Goal: Transaction & Acquisition: Purchase product/service

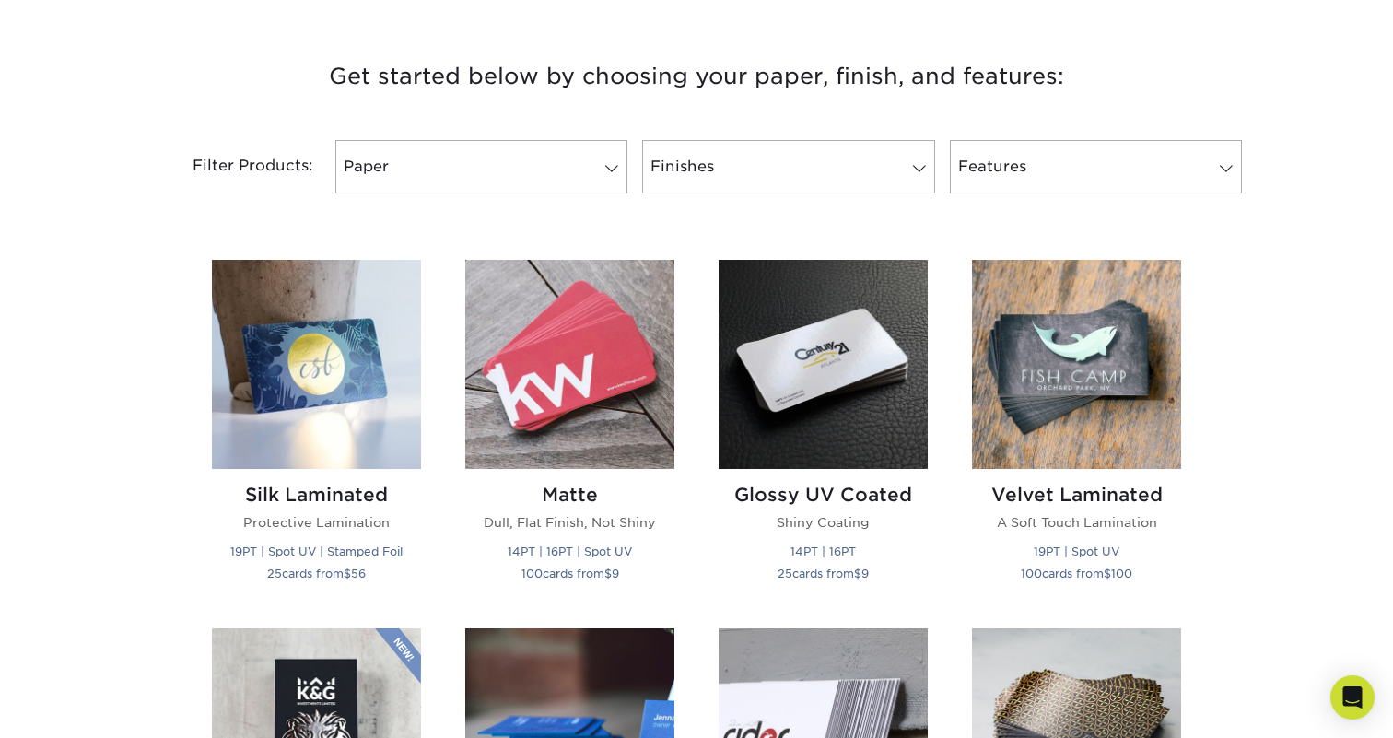
scroll to position [681, 0]
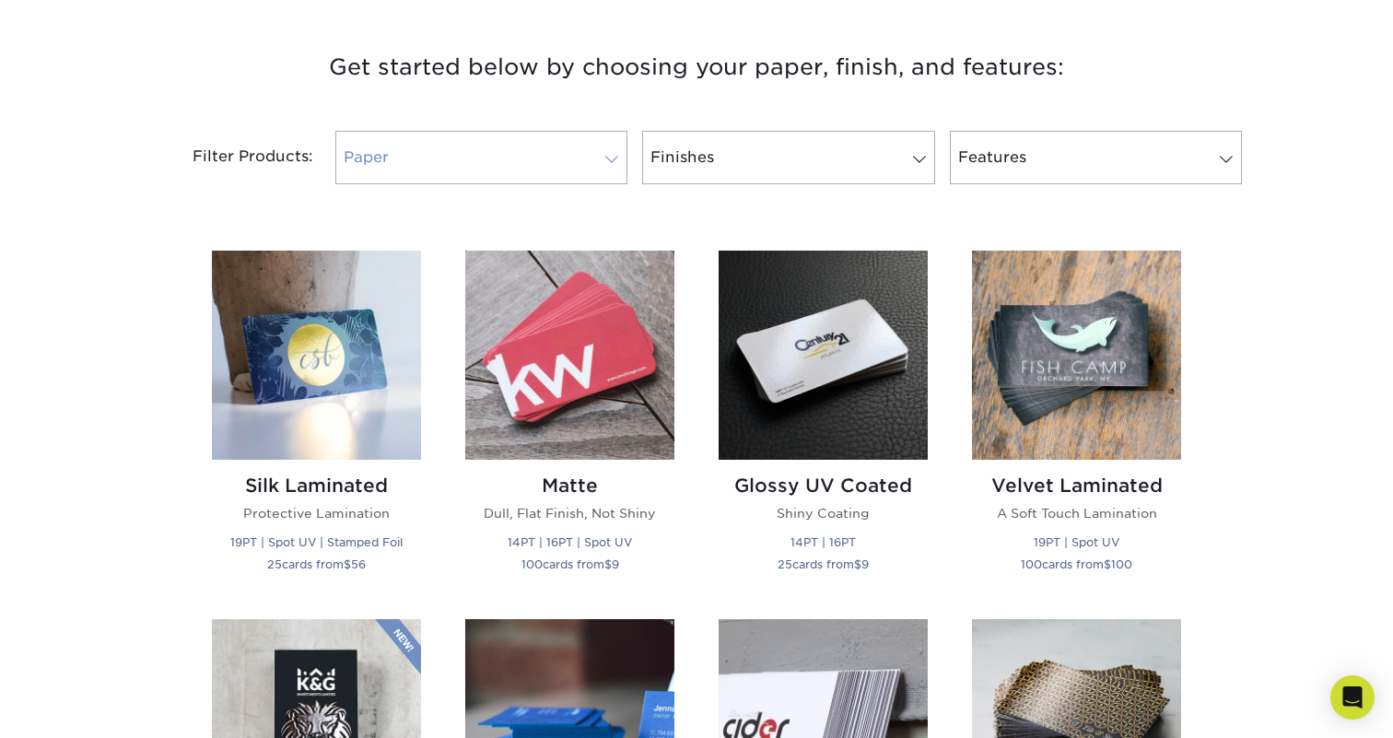
click at [615, 171] on link "Paper" at bounding box center [481, 157] width 292 height 53
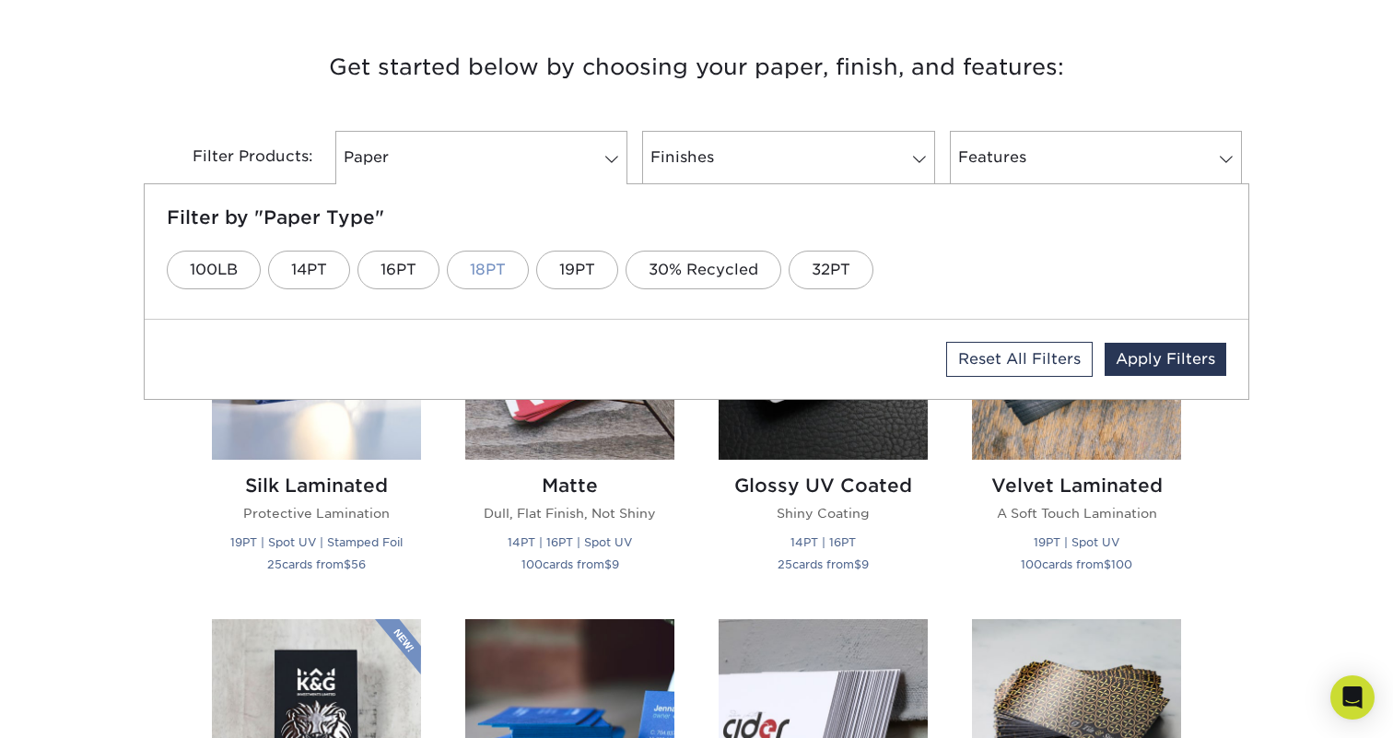
click at [497, 264] on link "18PT" at bounding box center [488, 270] width 82 height 39
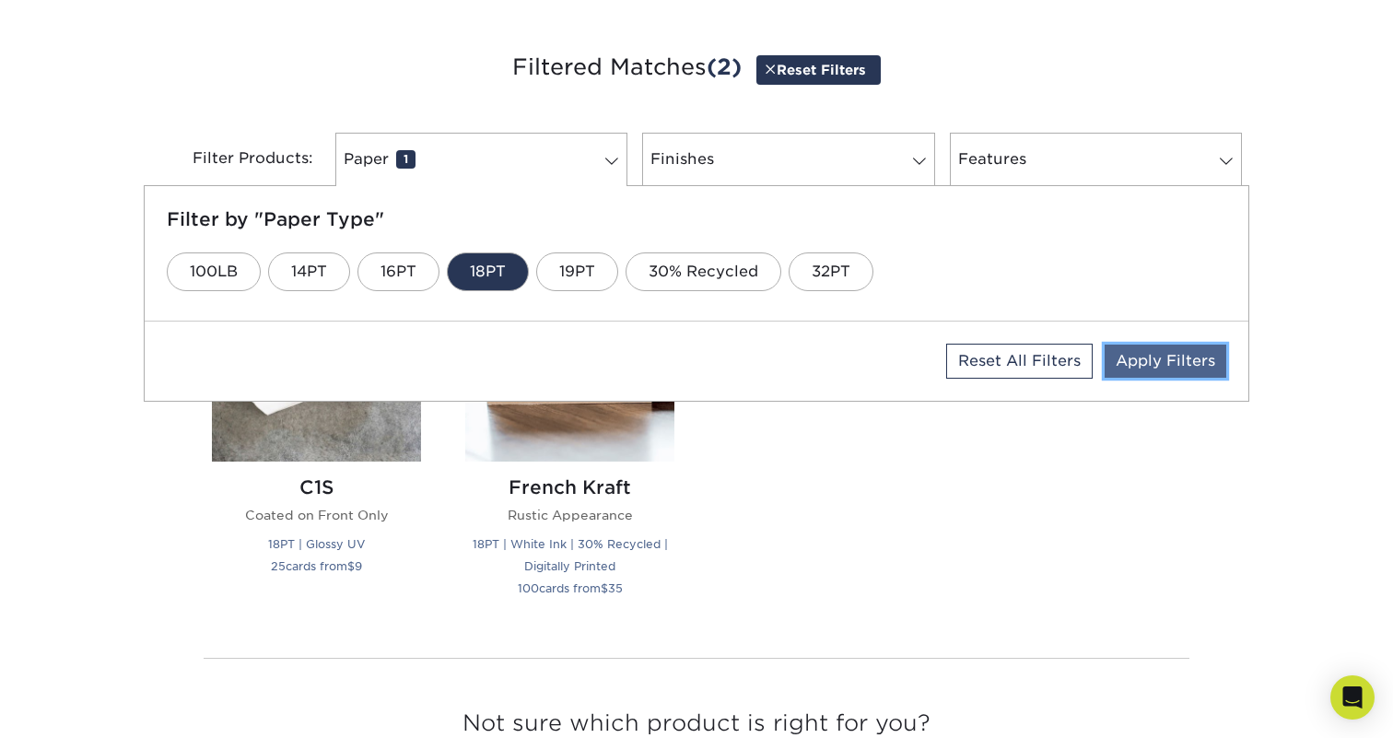
click at [1152, 352] on link "Apply Filters" at bounding box center [1165, 360] width 122 height 33
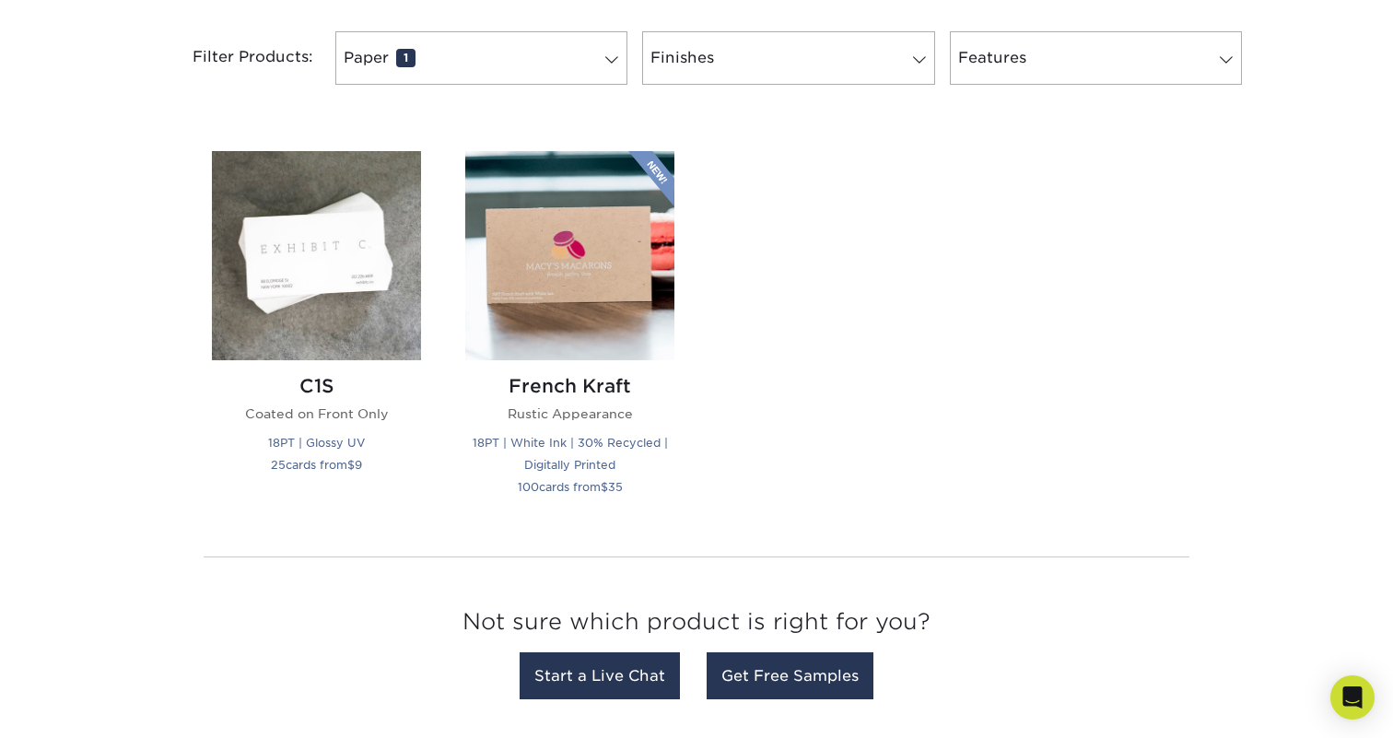
scroll to position [764, 0]
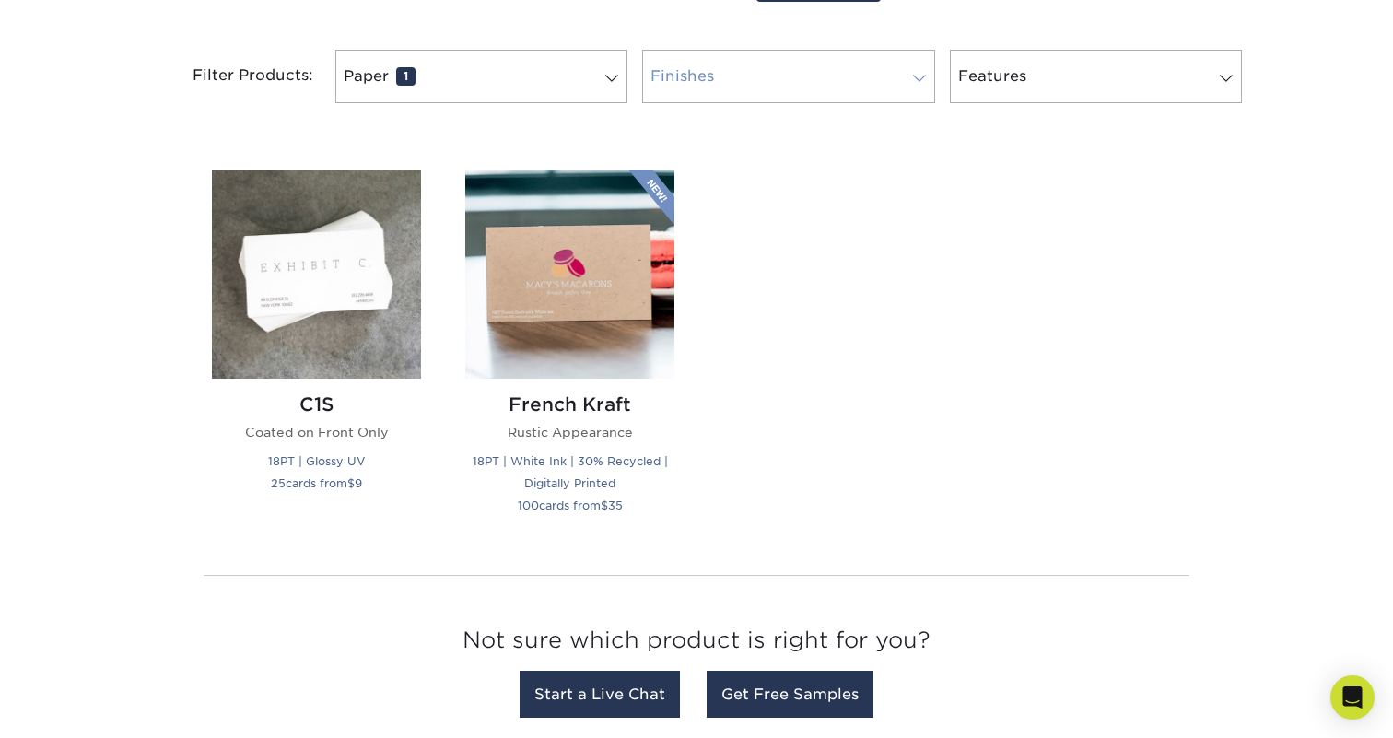
click at [787, 65] on link "Finishes 0" at bounding box center [788, 76] width 292 height 53
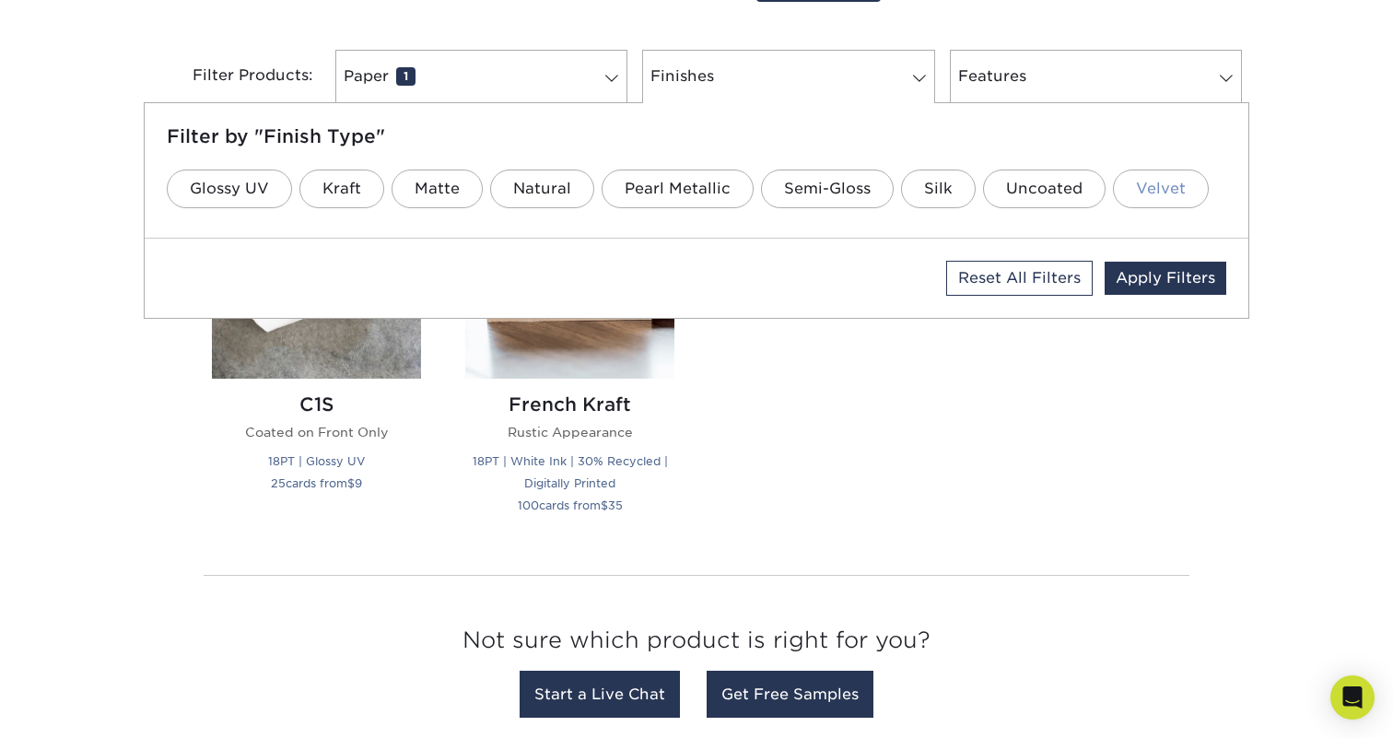
click at [1129, 196] on link "Velvet" at bounding box center [1161, 188] width 96 height 39
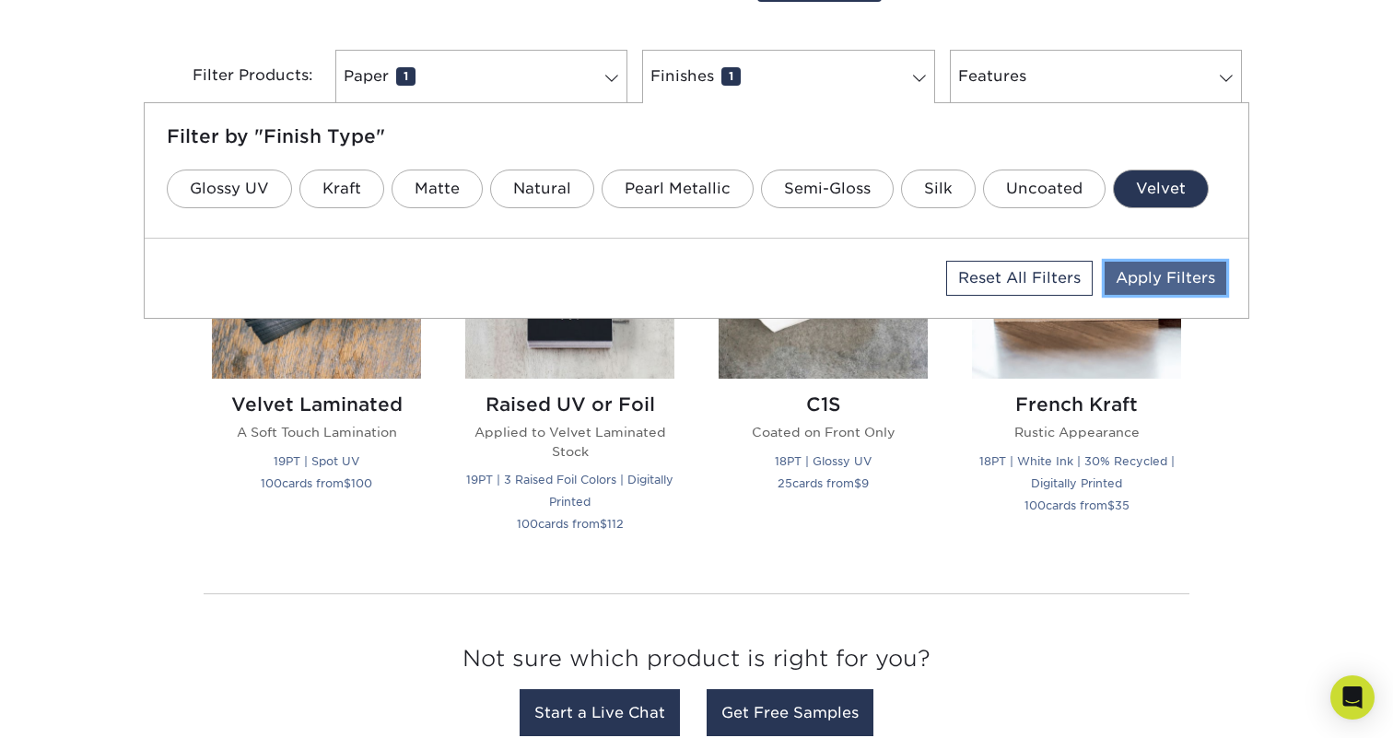
click at [1160, 282] on link "Apply Filters" at bounding box center [1165, 278] width 122 height 33
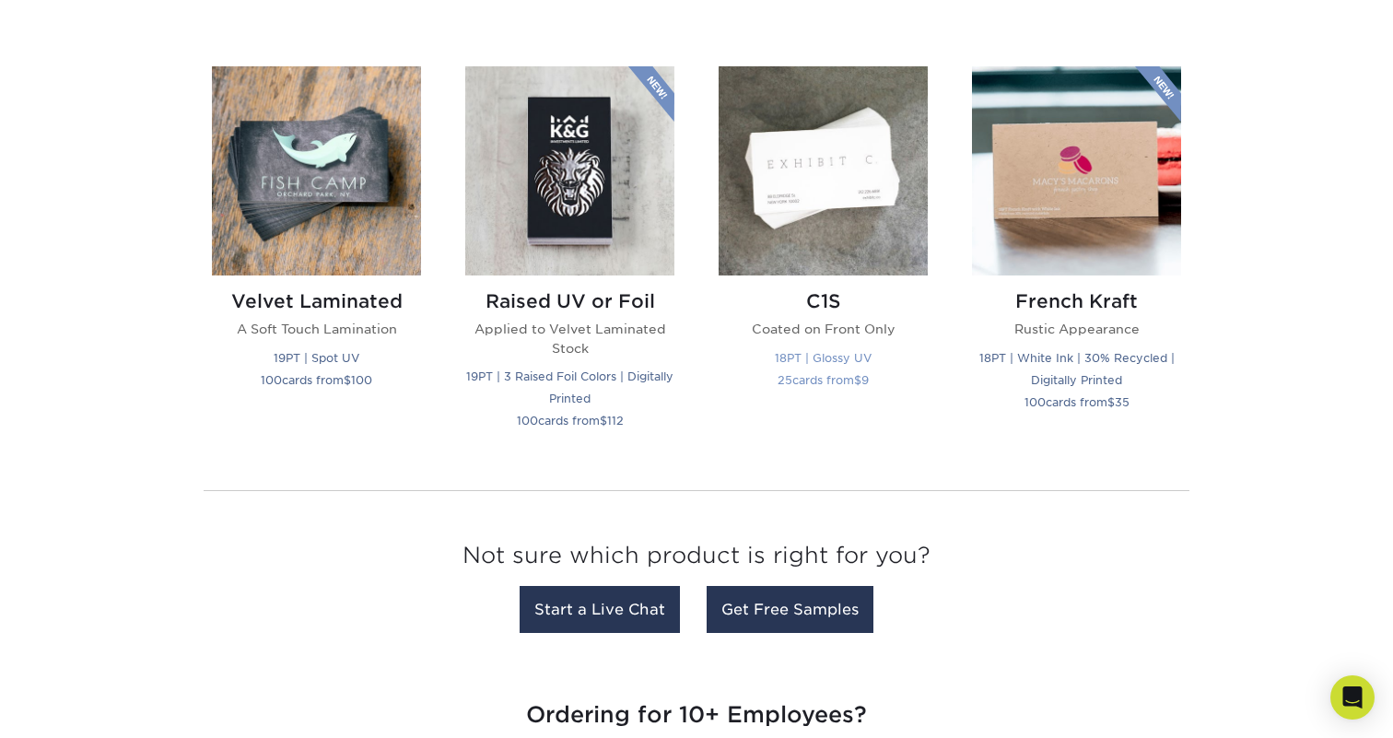
scroll to position [873, 0]
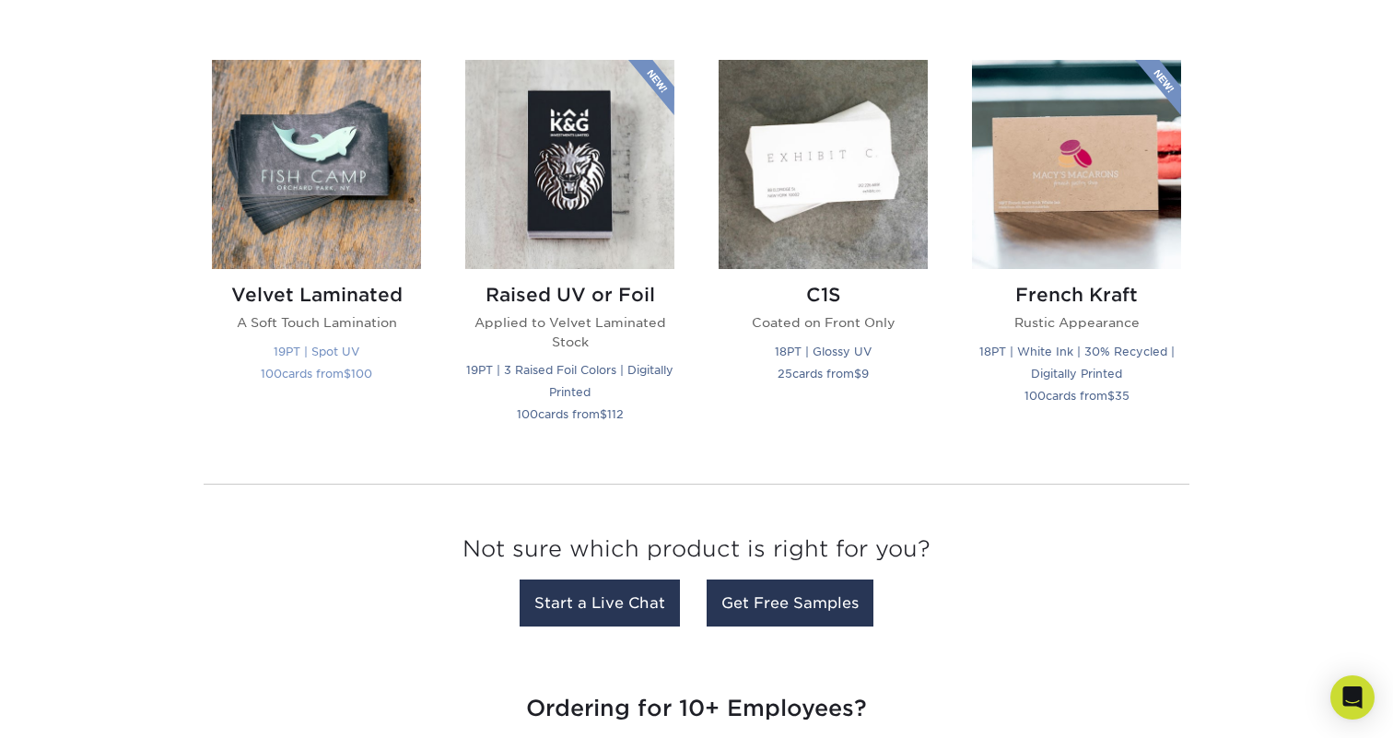
click at [304, 228] on img at bounding box center [316, 164] width 209 height 209
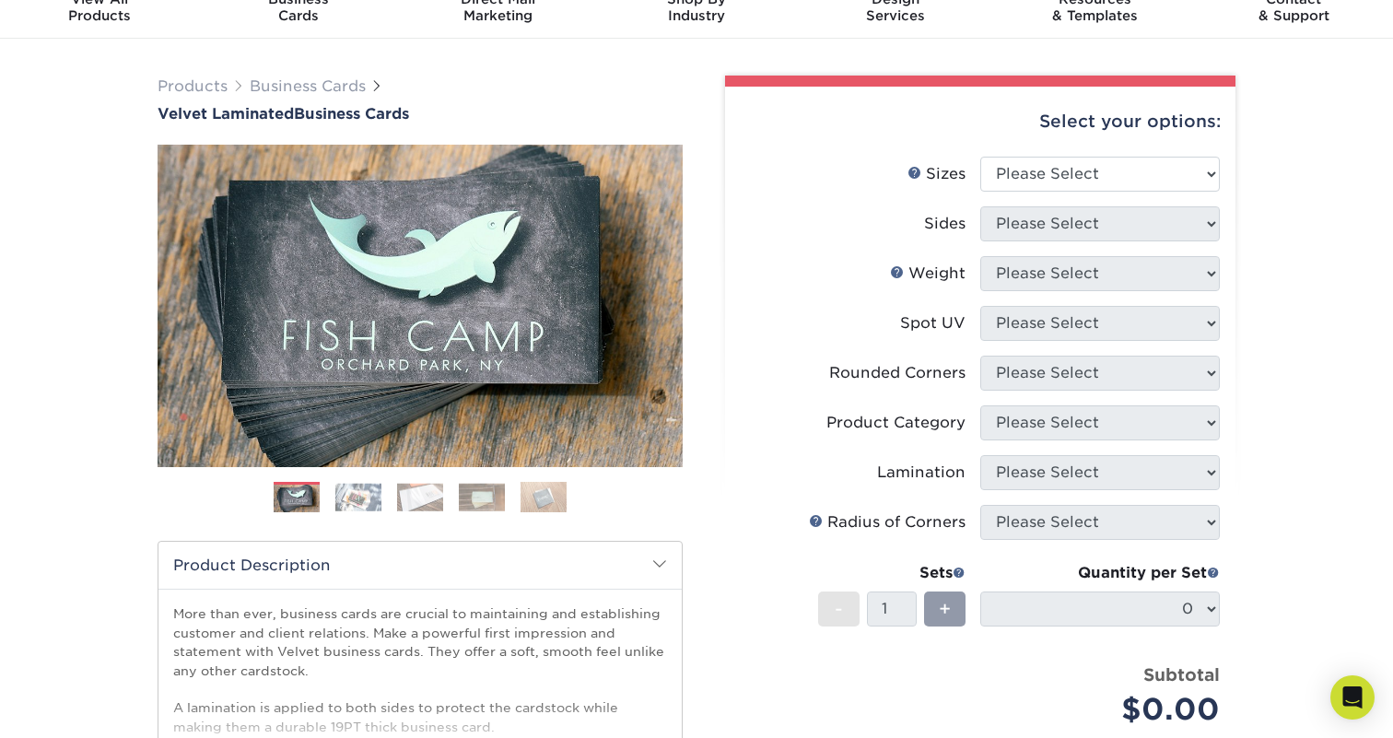
scroll to position [108, 0]
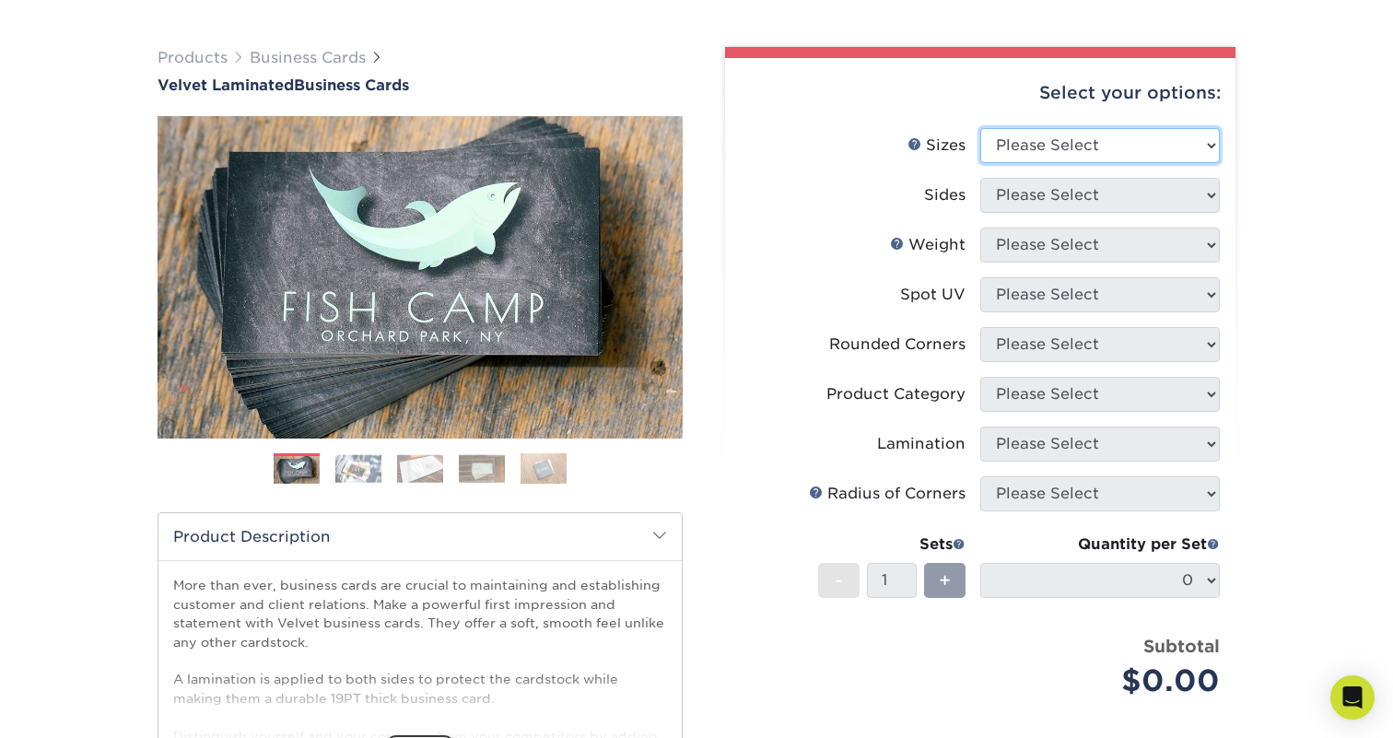
click at [1063, 153] on select "Please Select 1.5" x 3.5" - Mini 1.75" x 3.5" - Mini 2" x 2" - Square 2" x 3" -…" at bounding box center [1099, 145] width 239 height 35
select select "2.00x3.50"
click at [980, 128] on select "Please Select 1.5" x 3.5" - Mini 1.75" x 3.5" - Mini 2" x 2" - Square 2" x 3" -…" at bounding box center [1099, 145] width 239 height 35
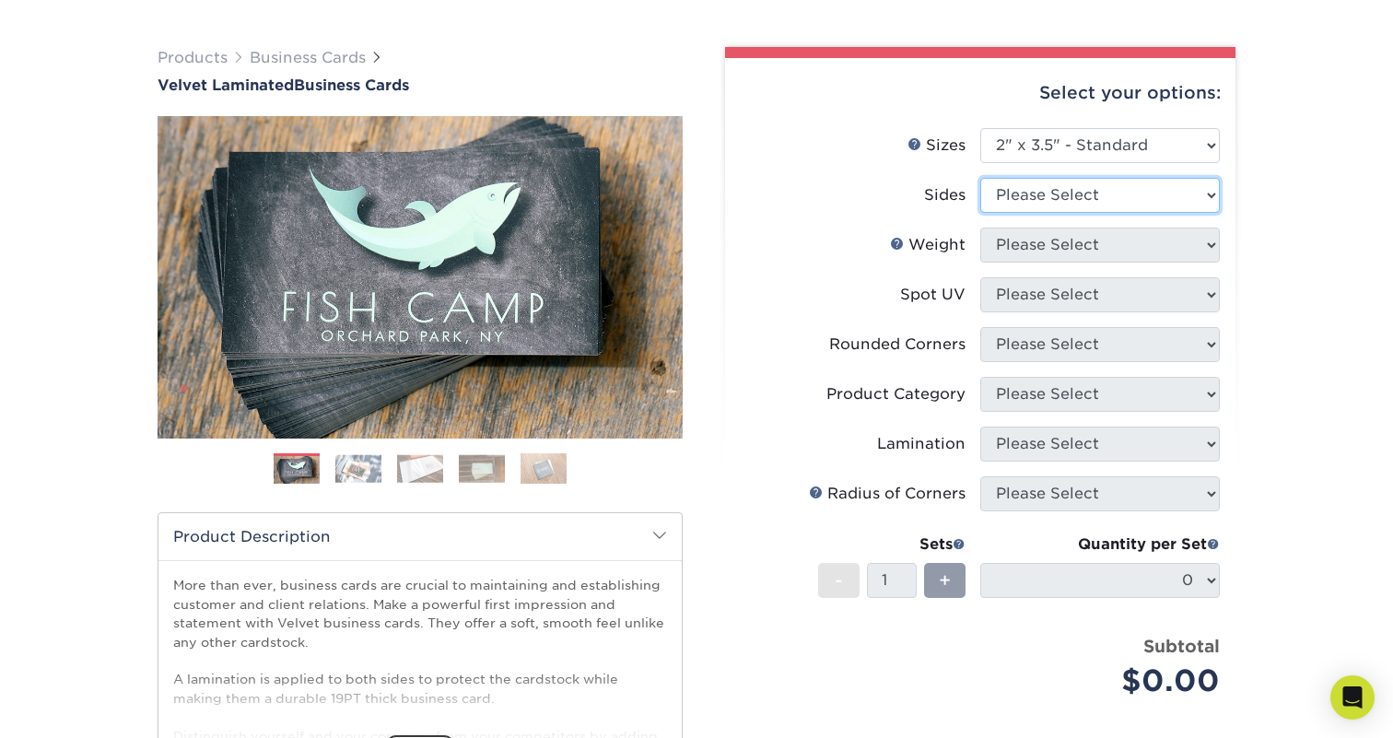
click at [1061, 208] on select "Please Select Print Both Sides Print Front Only" at bounding box center [1099, 195] width 239 height 35
select select "13abbda7-1d64-4f25-8bb2-c179b224825d"
click at [980, 178] on select "Please Select Print Both Sides Print Front Only" at bounding box center [1099, 195] width 239 height 35
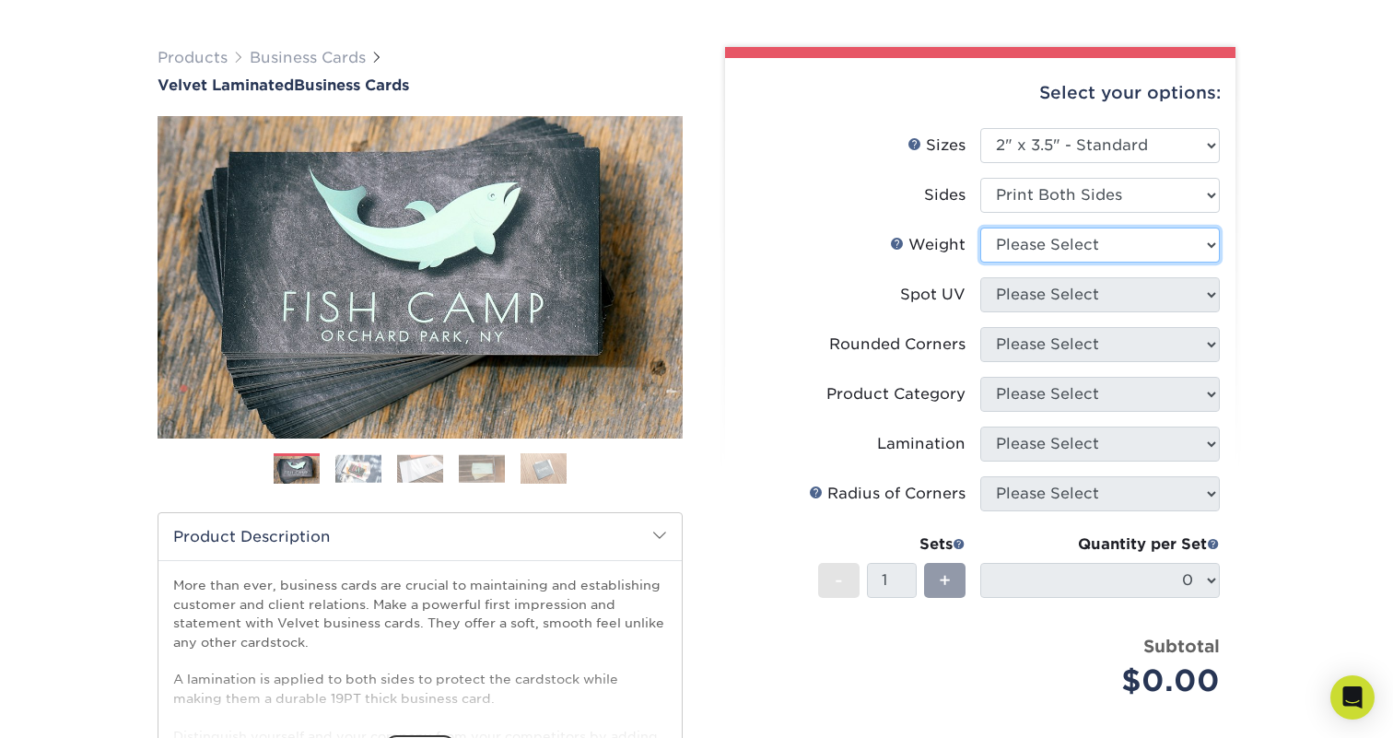
click at [1048, 244] on select "Please Select 16PT" at bounding box center [1099, 245] width 239 height 35
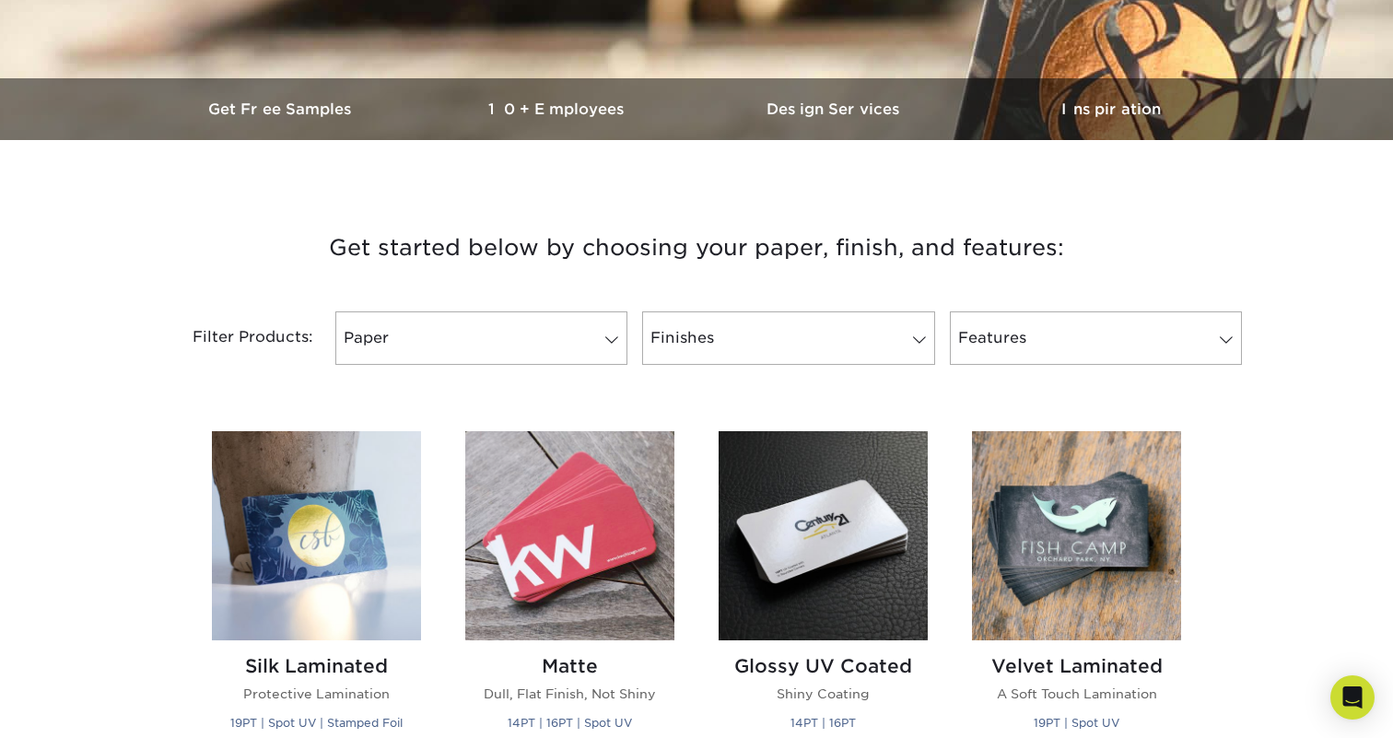
scroll to position [510, 0]
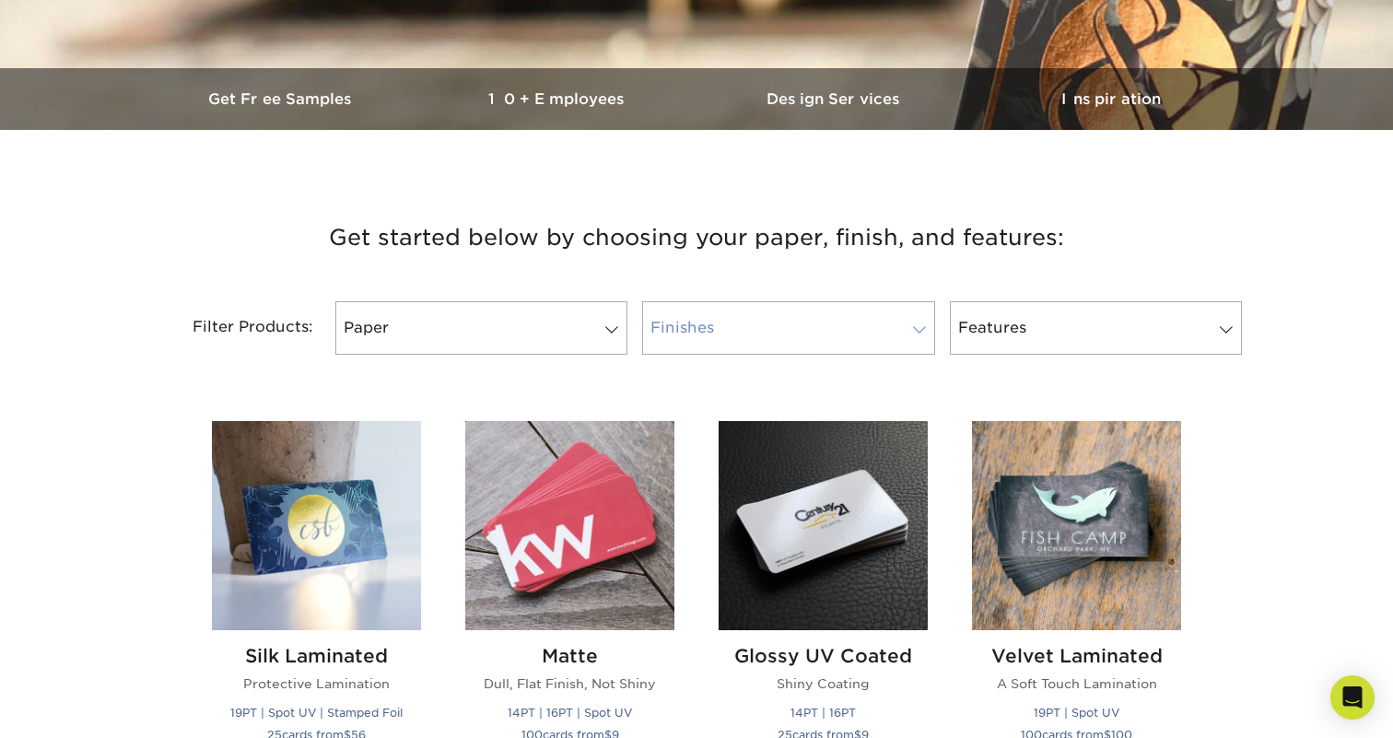
click at [837, 332] on link "Finishes" at bounding box center [788, 327] width 292 height 53
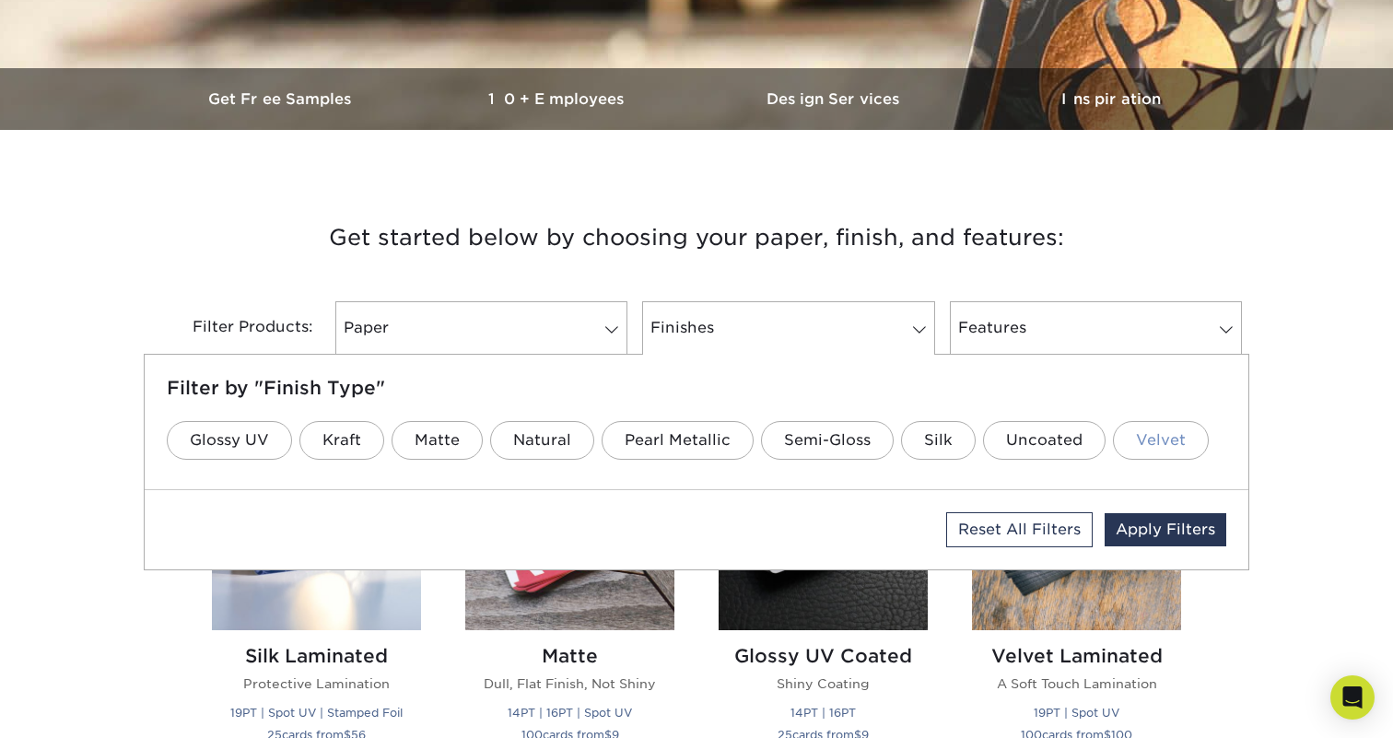
click at [1141, 435] on link "Velvet" at bounding box center [1161, 440] width 96 height 39
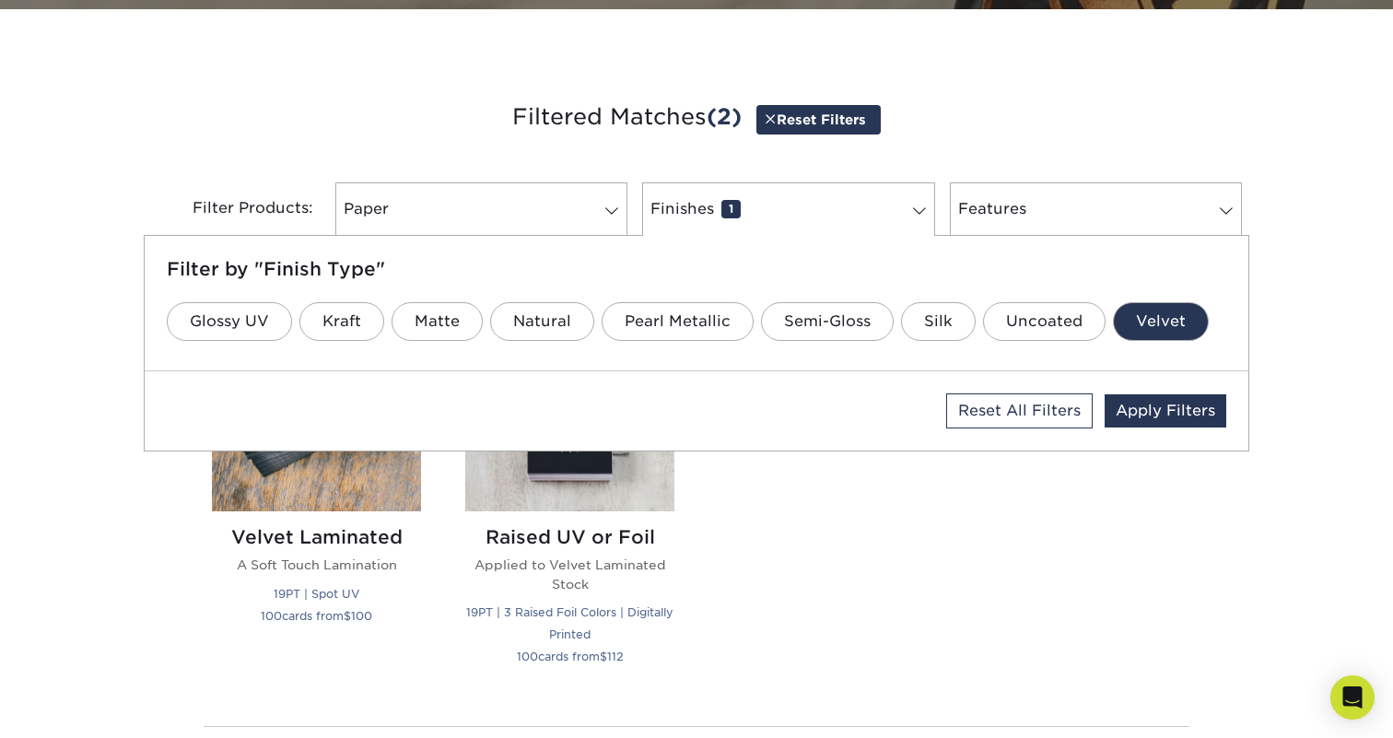
scroll to position [649, 0]
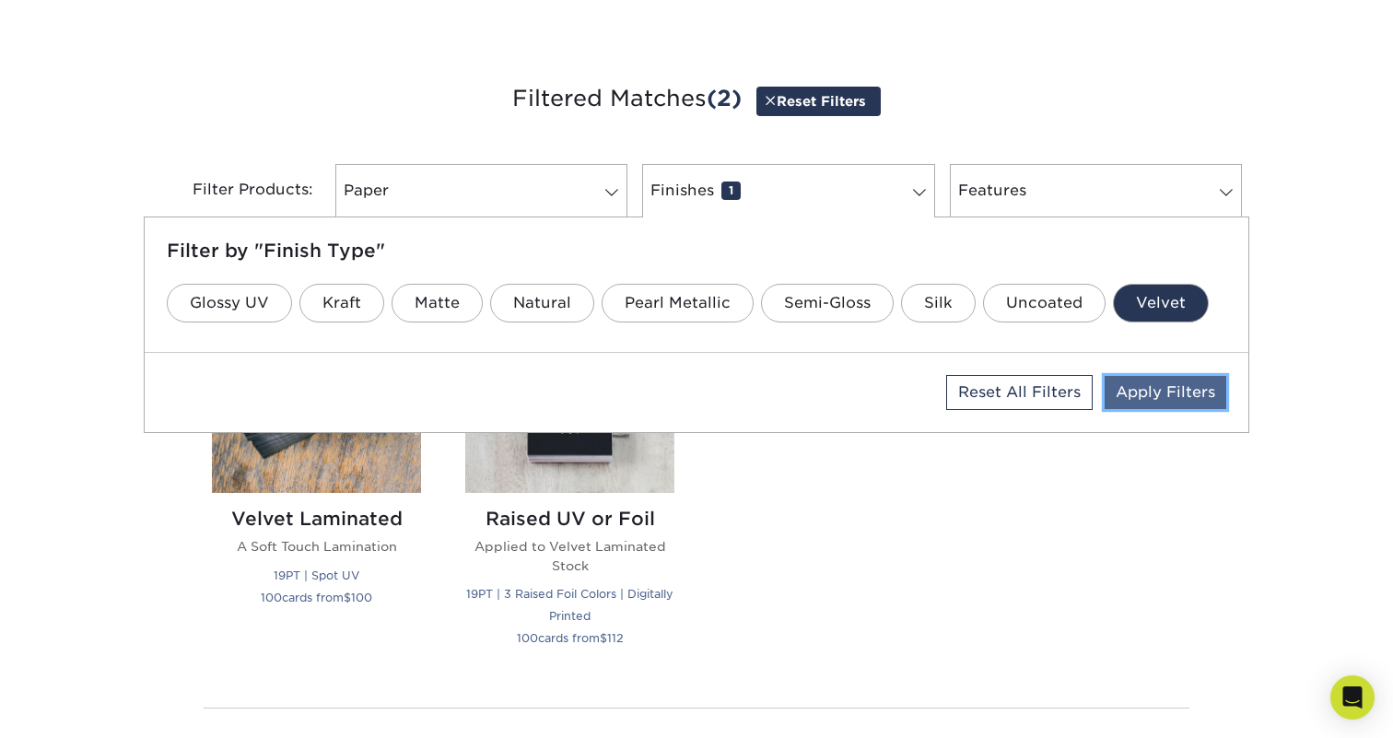
click at [1126, 406] on link "Apply Filters" at bounding box center [1165, 392] width 122 height 33
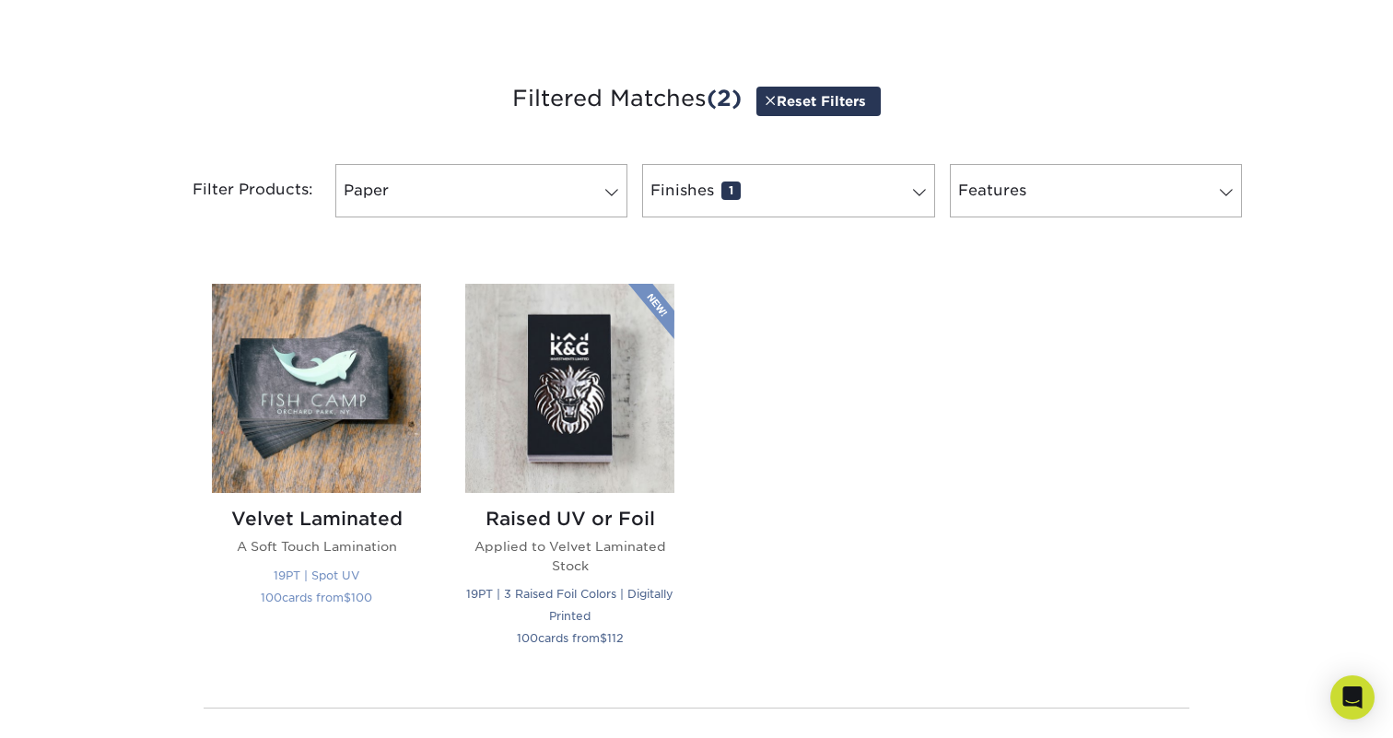
click at [288, 577] on small "19PT | Spot UV" at bounding box center [317, 575] width 86 height 14
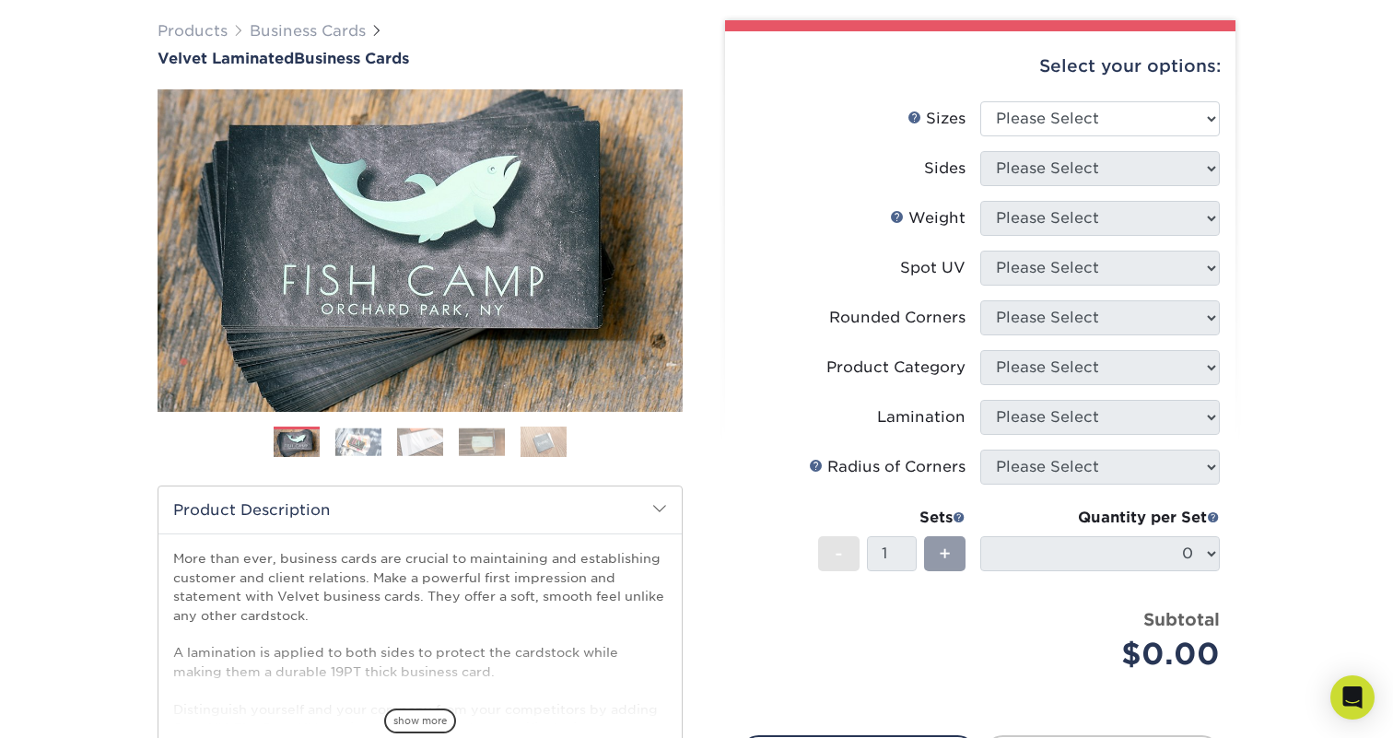
scroll to position [142, 0]
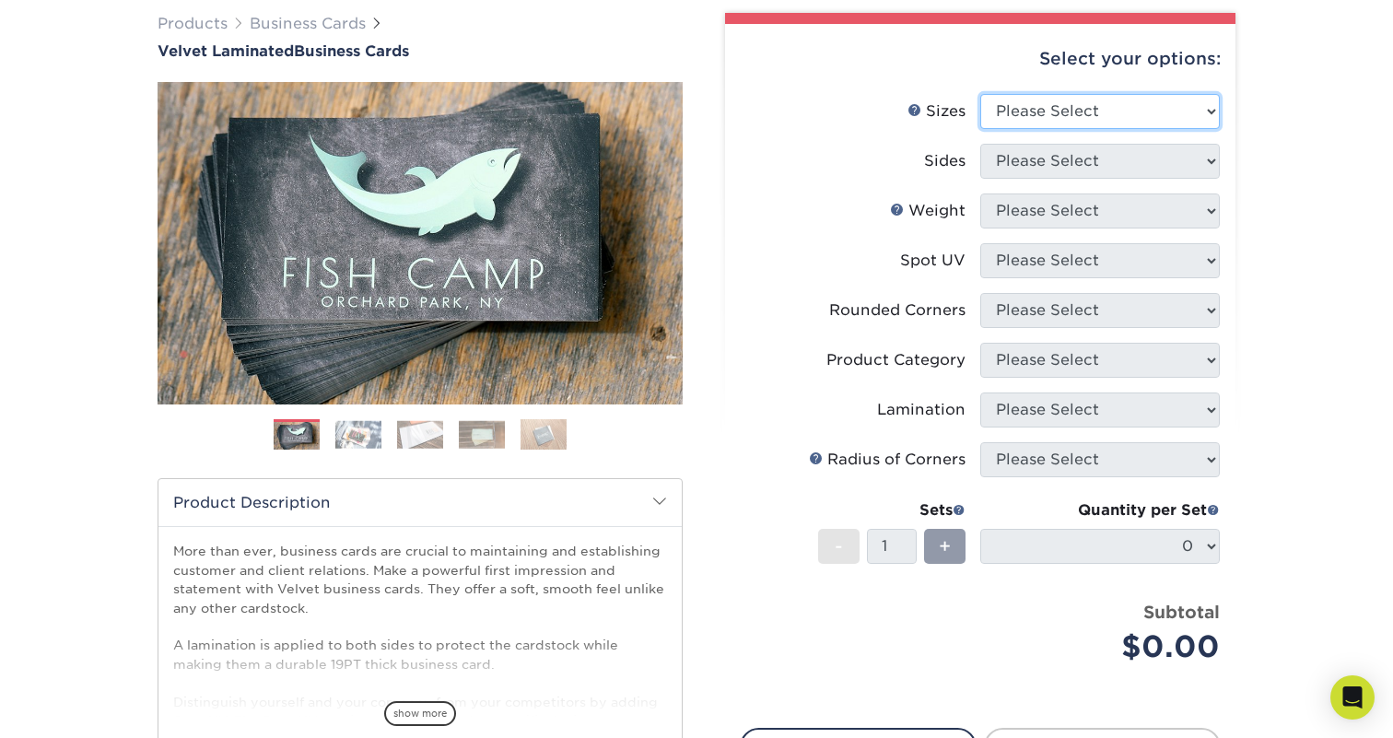
click at [1061, 123] on select "Please Select 1.5" x 3.5" - Mini 1.75" x 3.5" - Mini 2" x 2" - Square 2" x 3" -…" at bounding box center [1099, 111] width 239 height 35
select select "2.00x3.50"
click at [980, 94] on select "Please Select 1.5" x 3.5" - Mini 1.75" x 3.5" - Mini 2" x 2" - Square 2" x 3" -…" at bounding box center [1099, 111] width 239 height 35
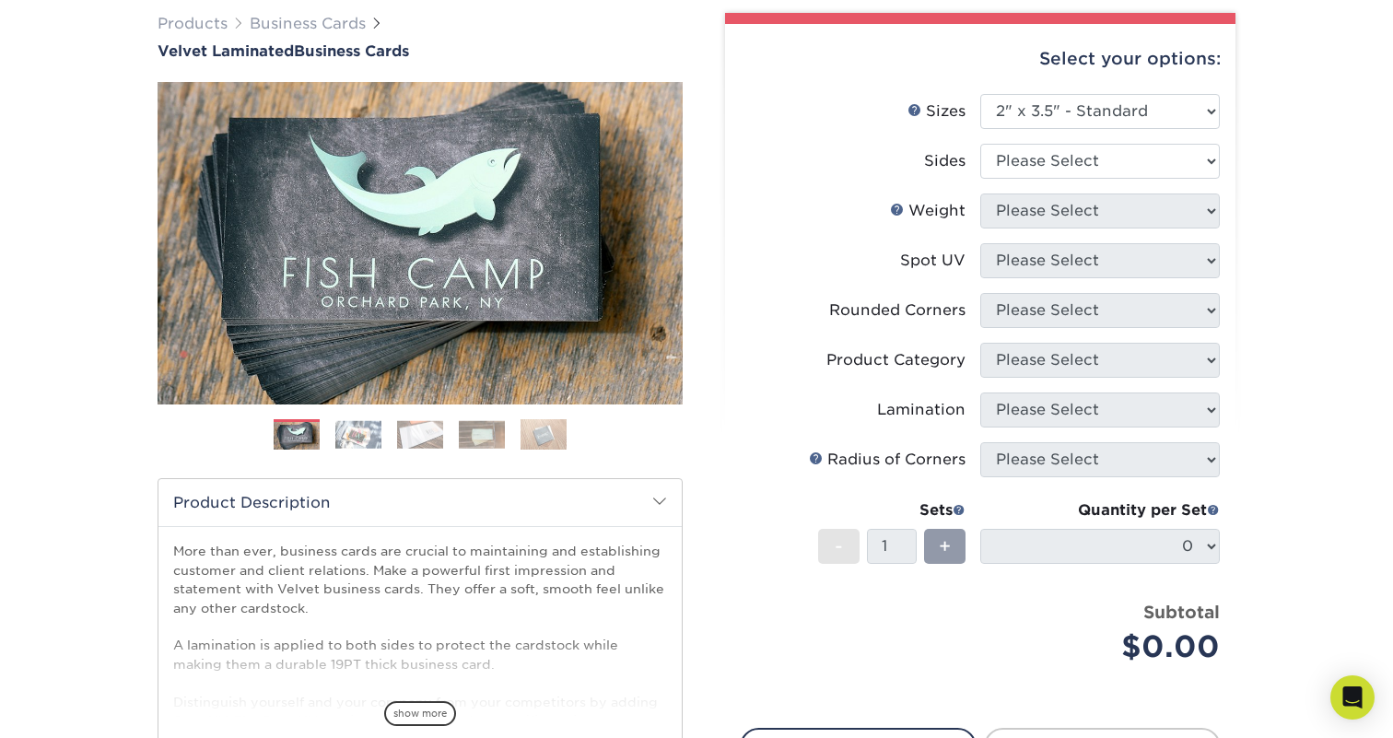
click at [1056, 187] on li "Sides Please Select Print Both Sides Print Front Only" at bounding box center [980, 169] width 479 height 50
click at [1053, 171] on select "Please Select Print Both Sides Print Front Only" at bounding box center [1099, 161] width 239 height 35
select select "13abbda7-1d64-4f25-8bb2-c179b224825d"
click at [980, 144] on select "Please Select Print Both Sides Print Front Only" at bounding box center [1099, 161] width 239 height 35
click at [1043, 210] on select "Please Select 16PT" at bounding box center [1099, 210] width 239 height 35
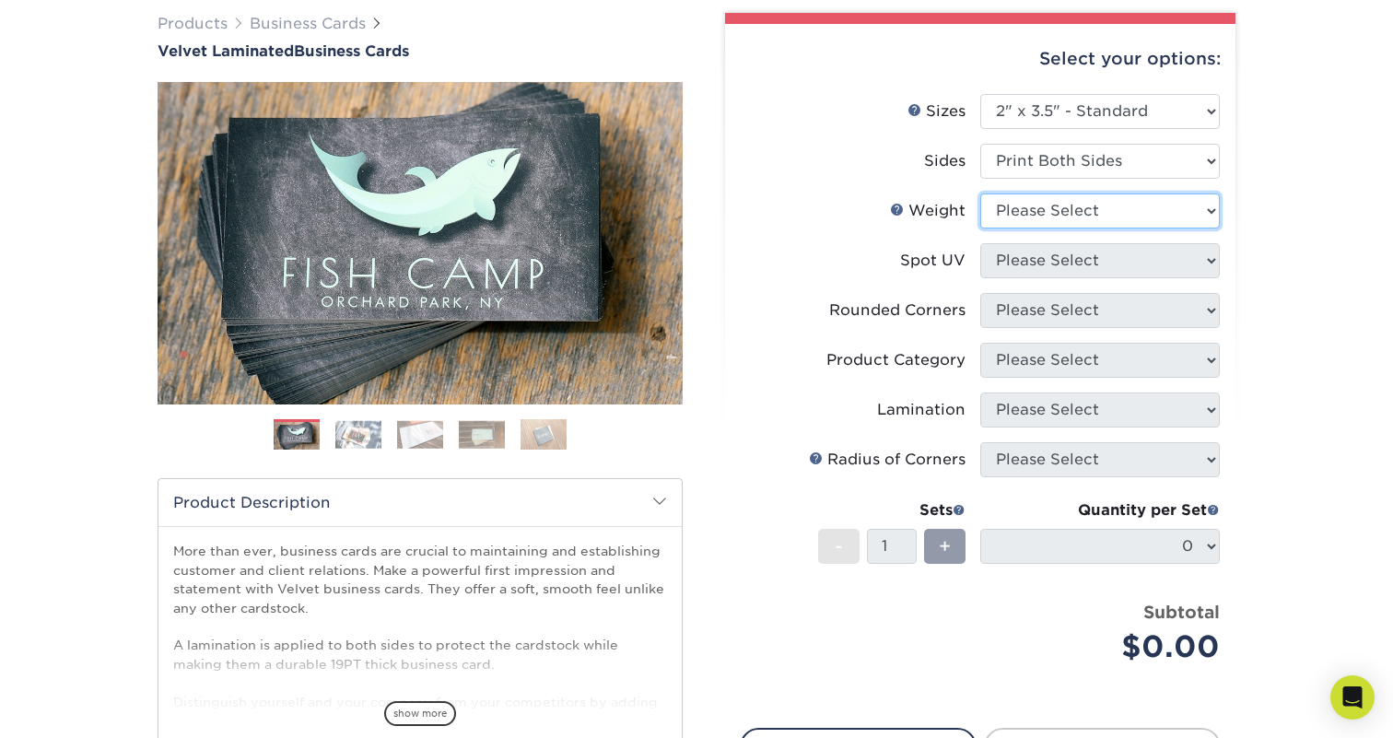
select select "16PT"
click at [980, 193] on select "Please Select 16PT" at bounding box center [1099, 210] width 239 height 35
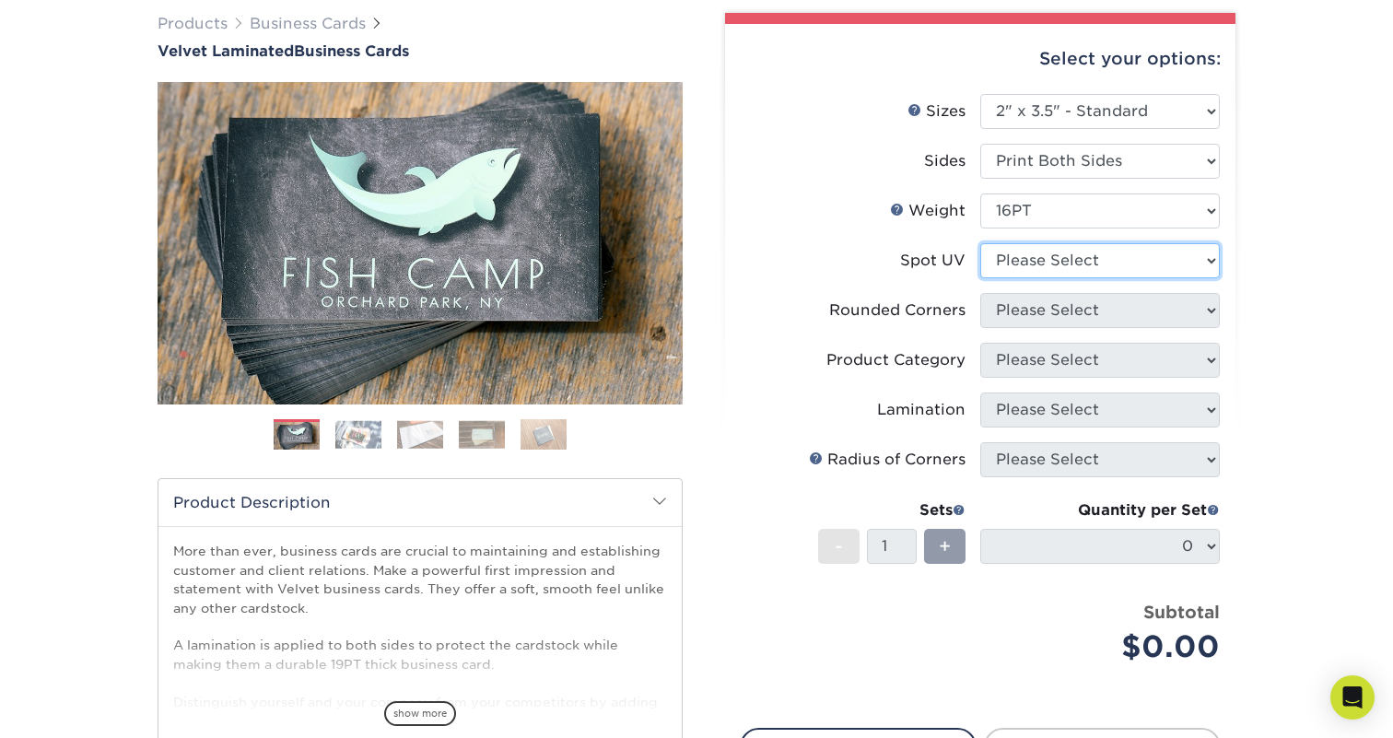
click at [1036, 261] on select "Please Select No Spot UV Front and Back (Both Sides) Front Only Back Only" at bounding box center [1099, 260] width 239 height 35
select select "3"
click at [980, 243] on select "Please Select No Spot UV Front and Back (Both Sides) Front Only Back Only" at bounding box center [1099, 260] width 239 height 35
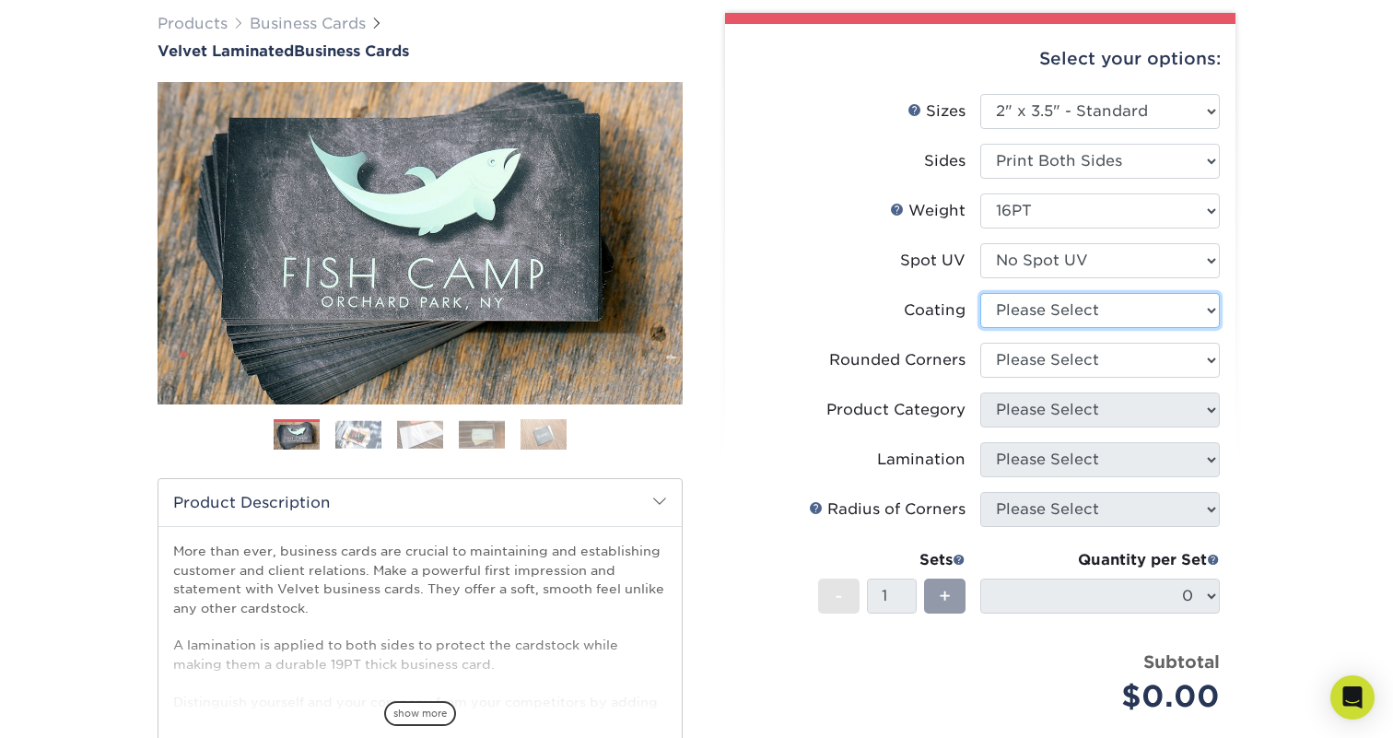
click at [1042, 318] on select at bounding box center [1099, 310] width 239 height 35
select select "3e7618de-abca-4bda-9f97-8b9129e913d8"
click at [980, 293] on select at bounding box center [1099, 310] width 239 height 35
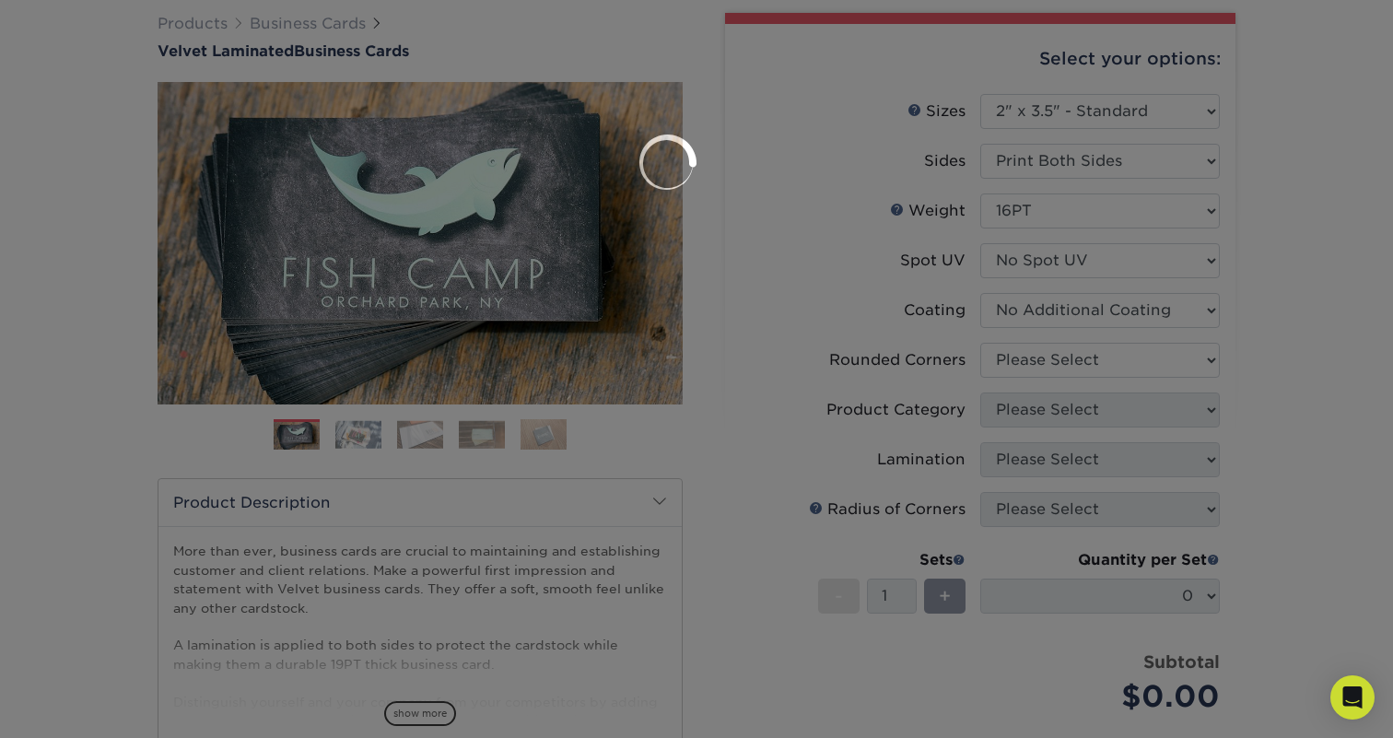
click at [1034, 353] on div at bounding box center [696, 369] width 1393 height 738
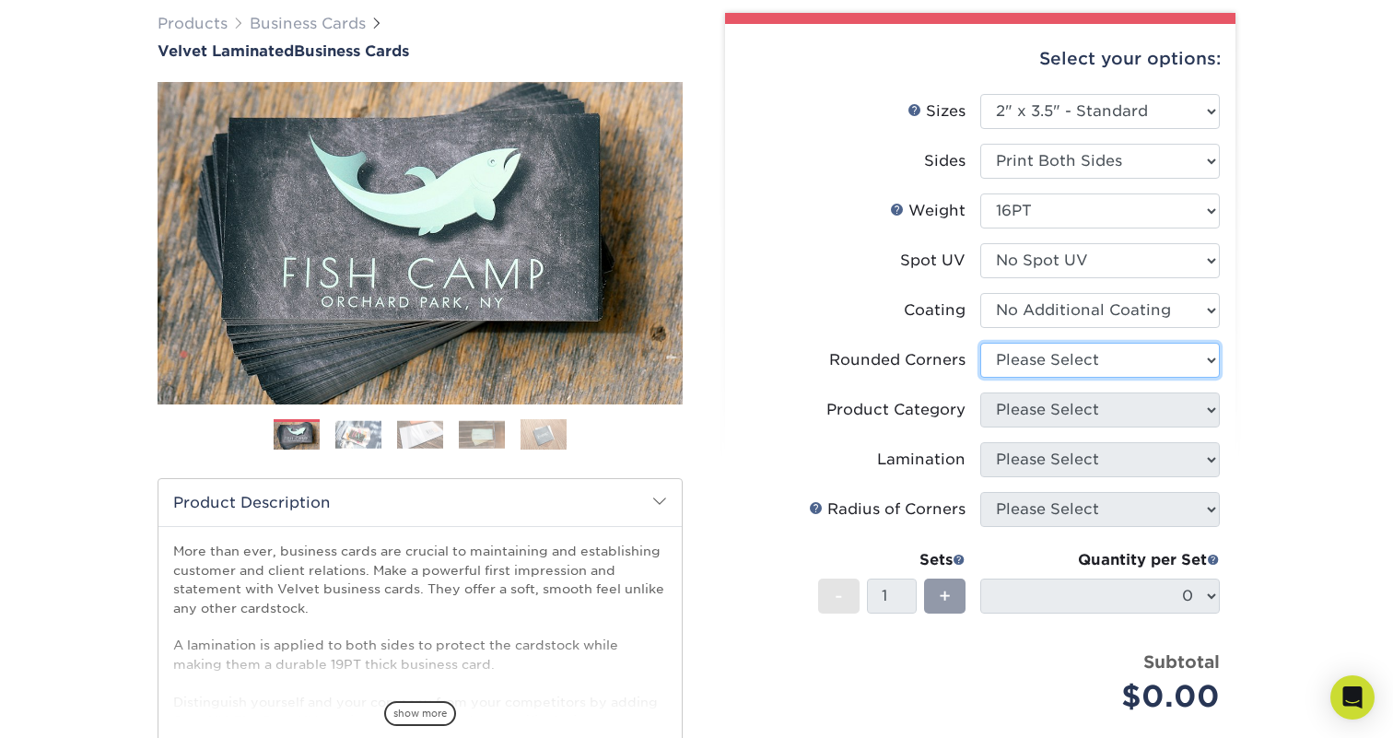
click at [1030, 361] on select "Please Select Yes - Round 2 Corners Yes - Round 4 Corners No" at bounding box center [1099, 360] width 239 height 35
select select "0"
click at [980, 343] on select "Please Select Yes - Round 2 Corners Yes - Round 4 Corners No" at bounding box center [1099, 360] width 239 height 35
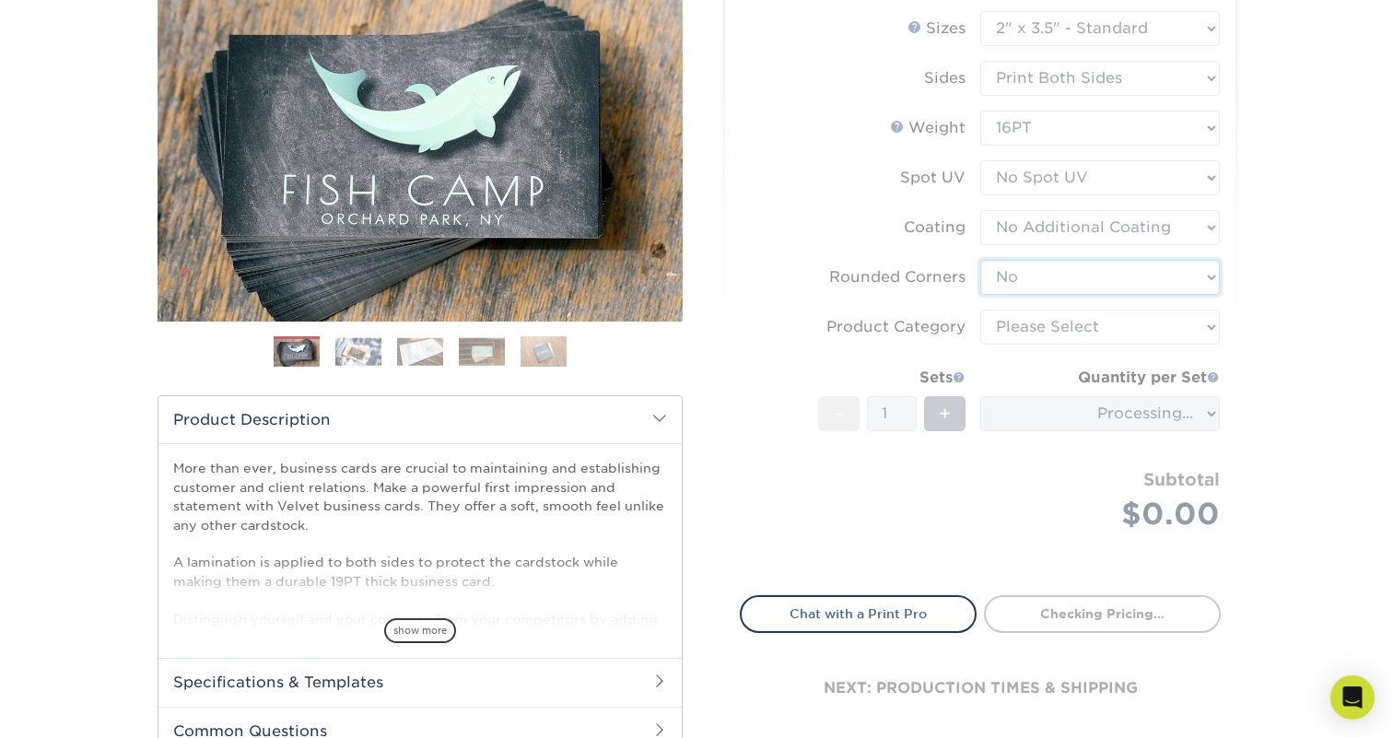
scroll to position [214, 0]
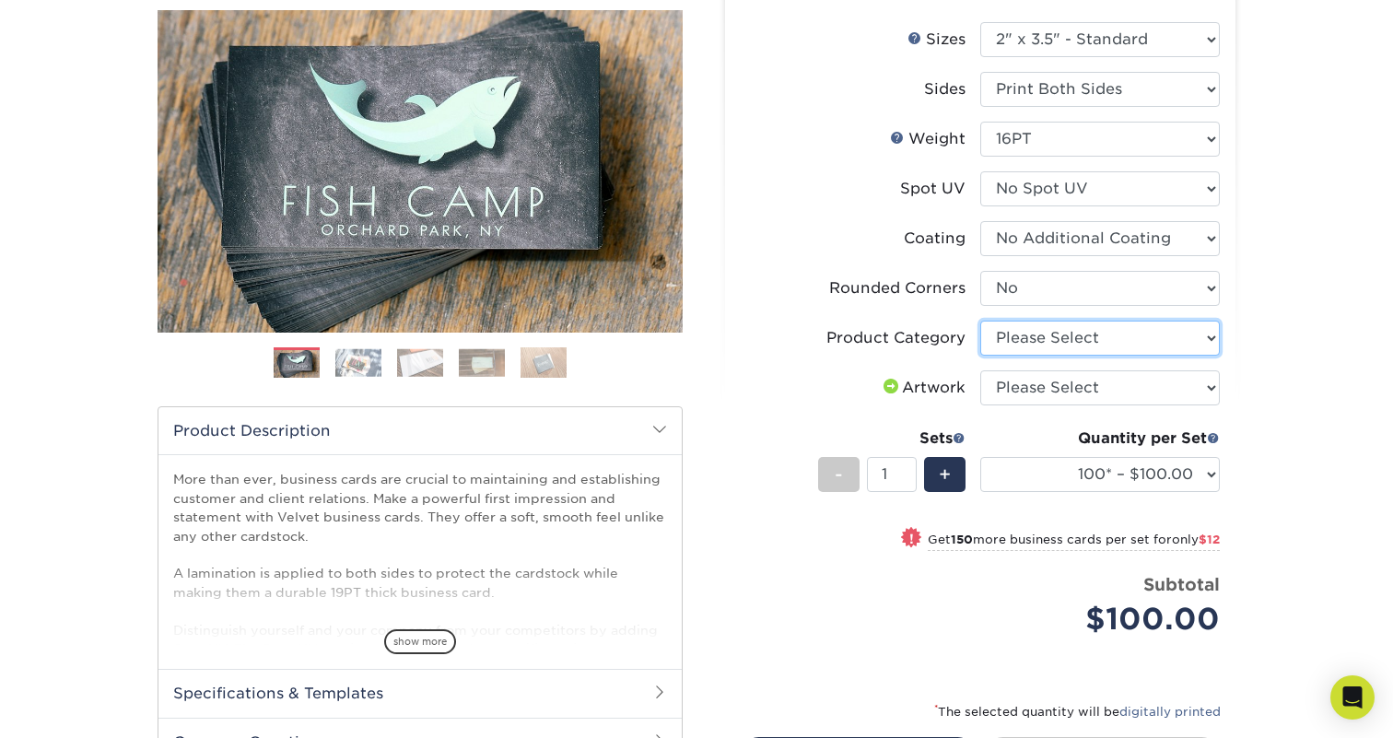
click at [1052, 335] on select "Please Select Business Cards" at bounding box center [1099, 338] width 239 height 35
select select "3b5148f1-0588-4f88-a218-97bcfdce65c1"
click at [980, 321] on select "Please Select Business Cards" at bounding box center [1099, 338] width 239 height 35
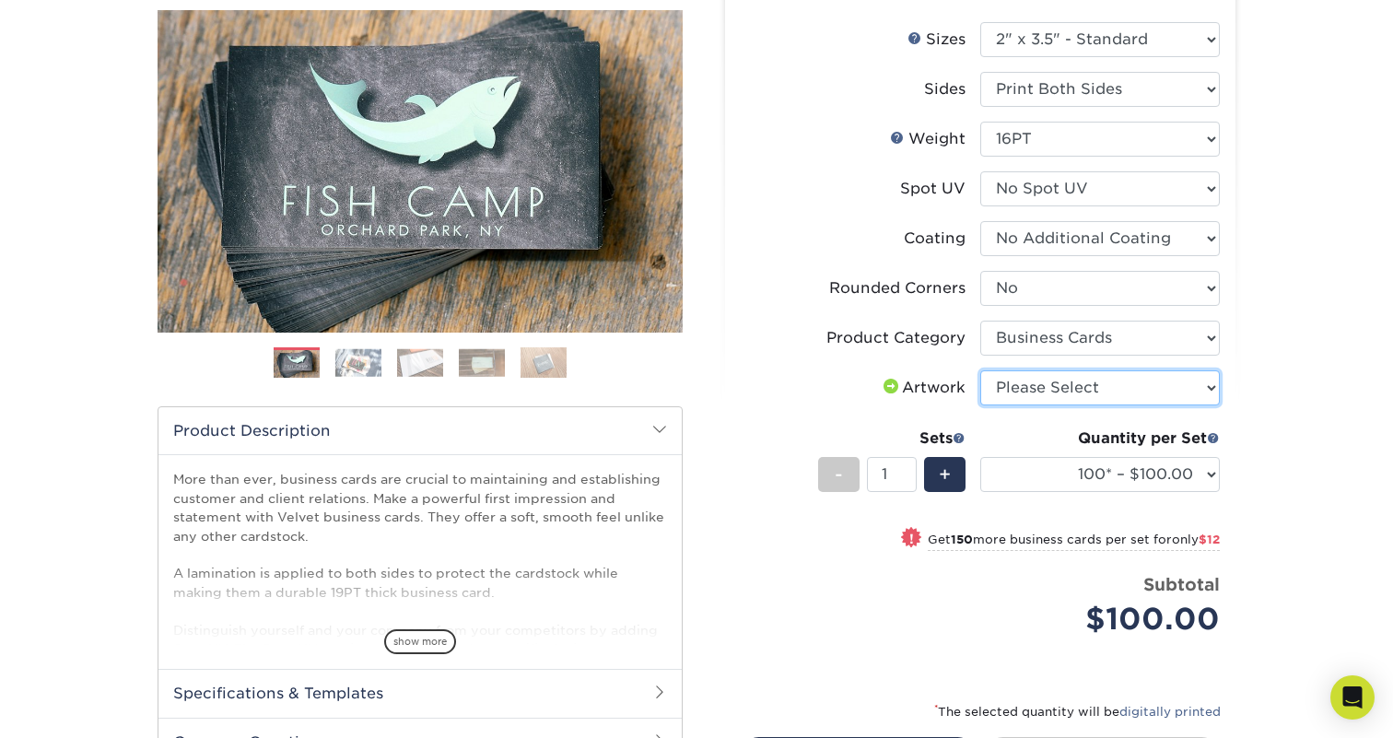
click at [1033, 390] on select "Please Select I will upload files I need a design - $100" at bounding box center [1099, 387] width 239 height 35
select select "upload"
click at [980, 370] on select "Please Select I will upload files I need a design - $100" at bounding box center [1099, 387] width 239 height 35
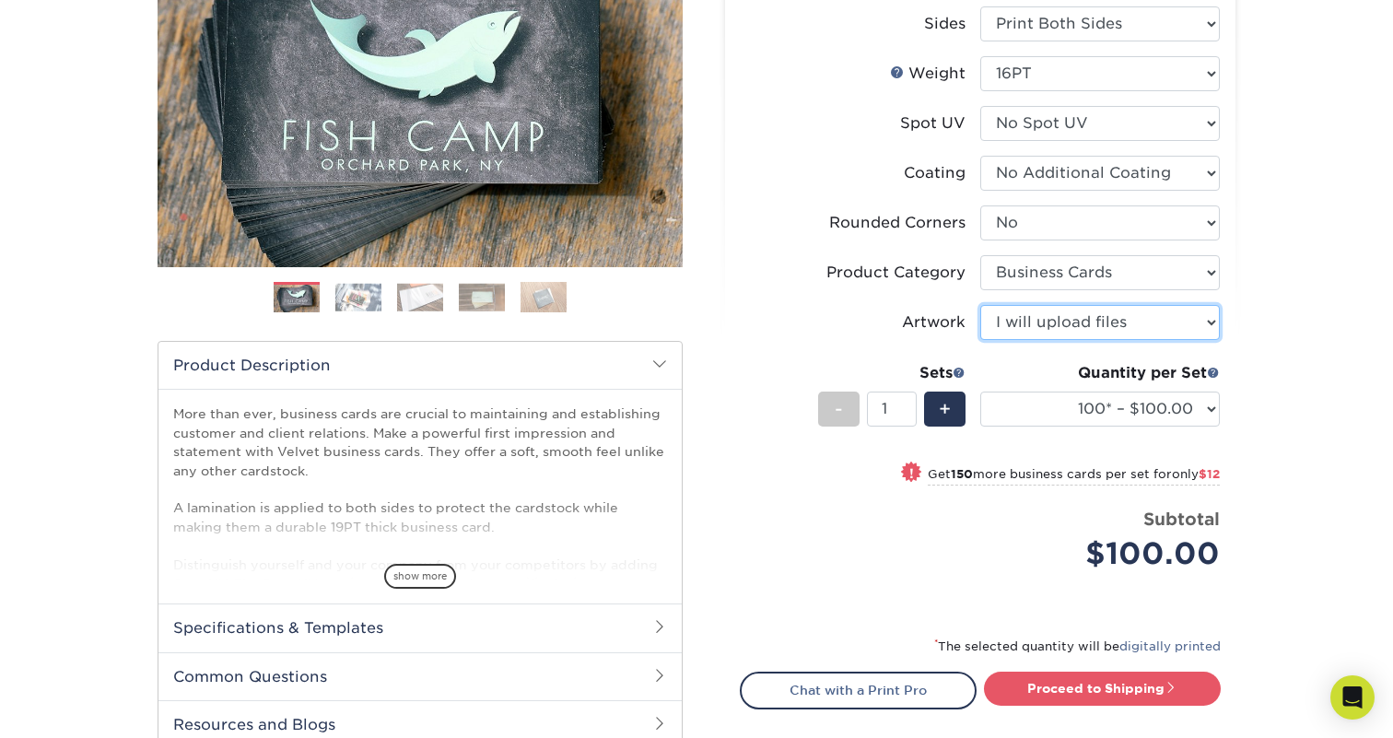
scroll to position [284, 0]
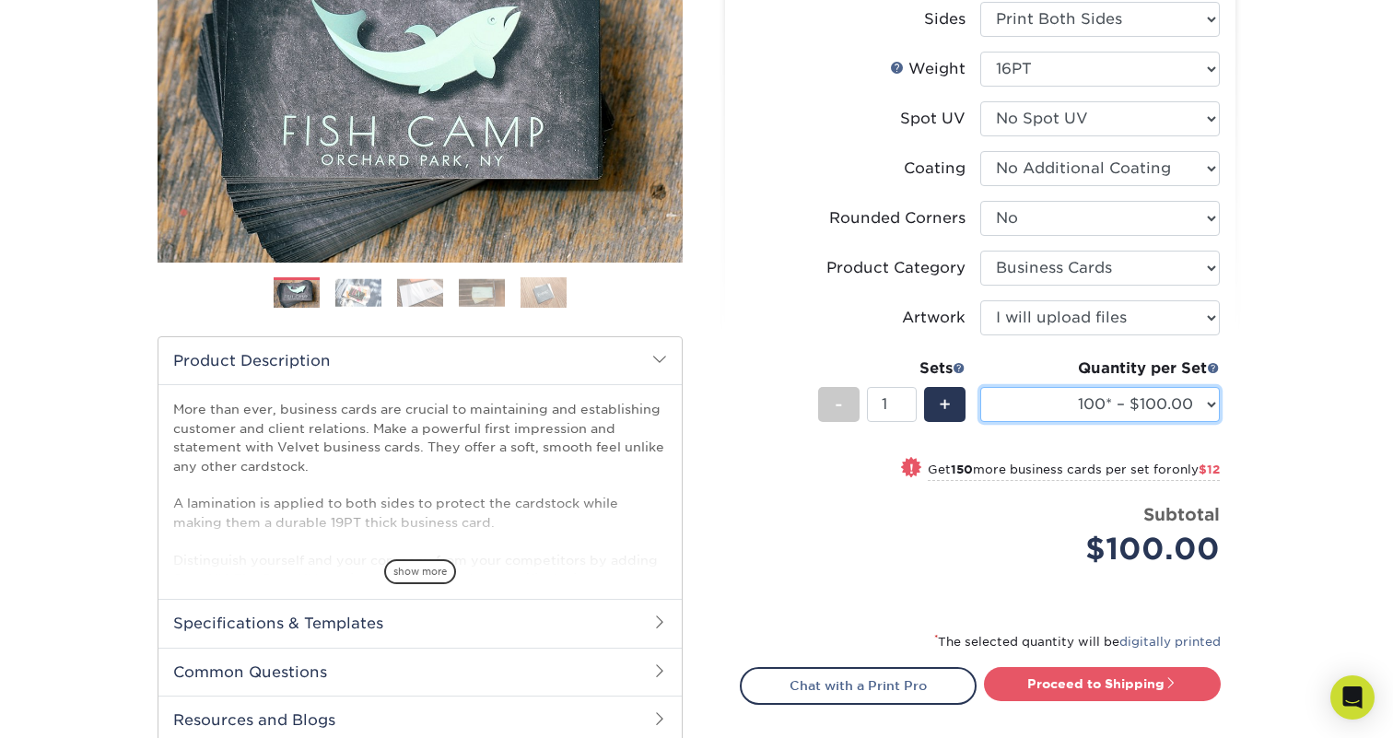
click at [1080, 414] on select "100* – $100.00 250* – $112.00 500 – $120.00 1000 – $156.00 2500 – $307.00 5000 …" at bounding box center [1099, 404] width 239 height 35
select select "250* – $112.00"
click at [980, 387] on select "100* – $100.00 250* – $112.00 500 – $120.00 1000 – $156.00 2500 – $307.00 5000 …" at bounding box center [1099, 404] width 239 height 35
